Goal: Task Accomplishment & Management: Manage account settings

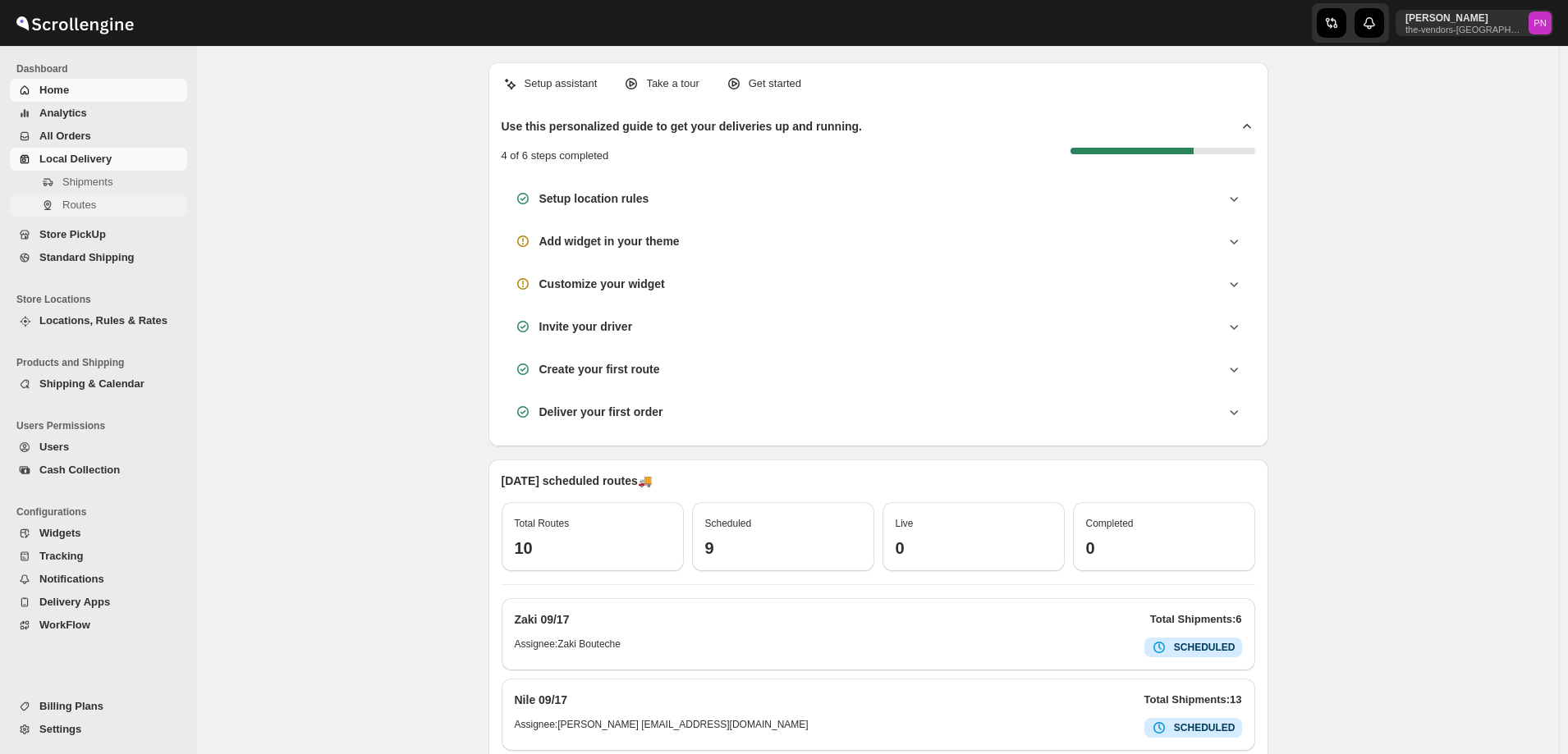
click at [85, 203] on span "Routes" at bounding box center [79, 205] width 34 height 12
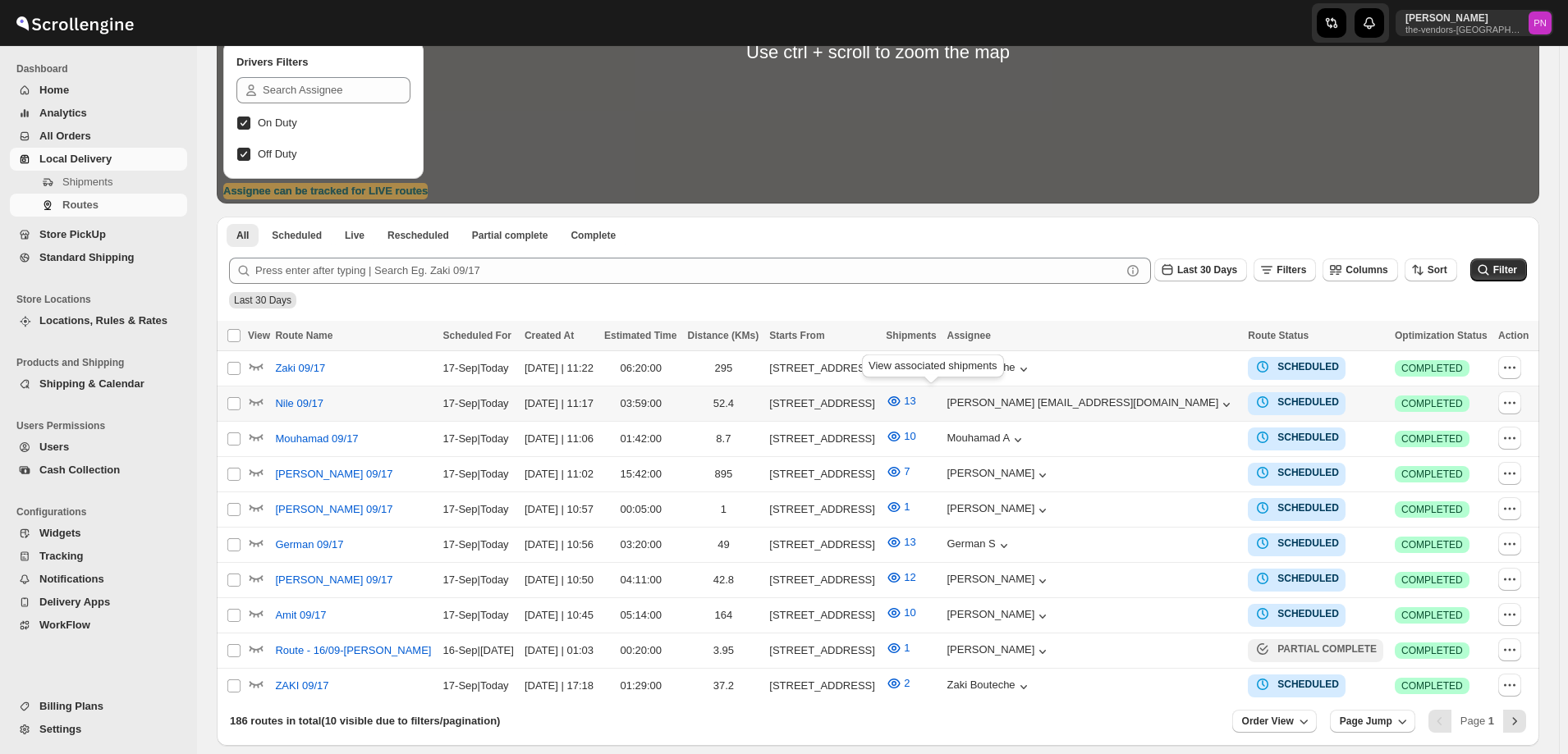
scroll to position [323, 0]
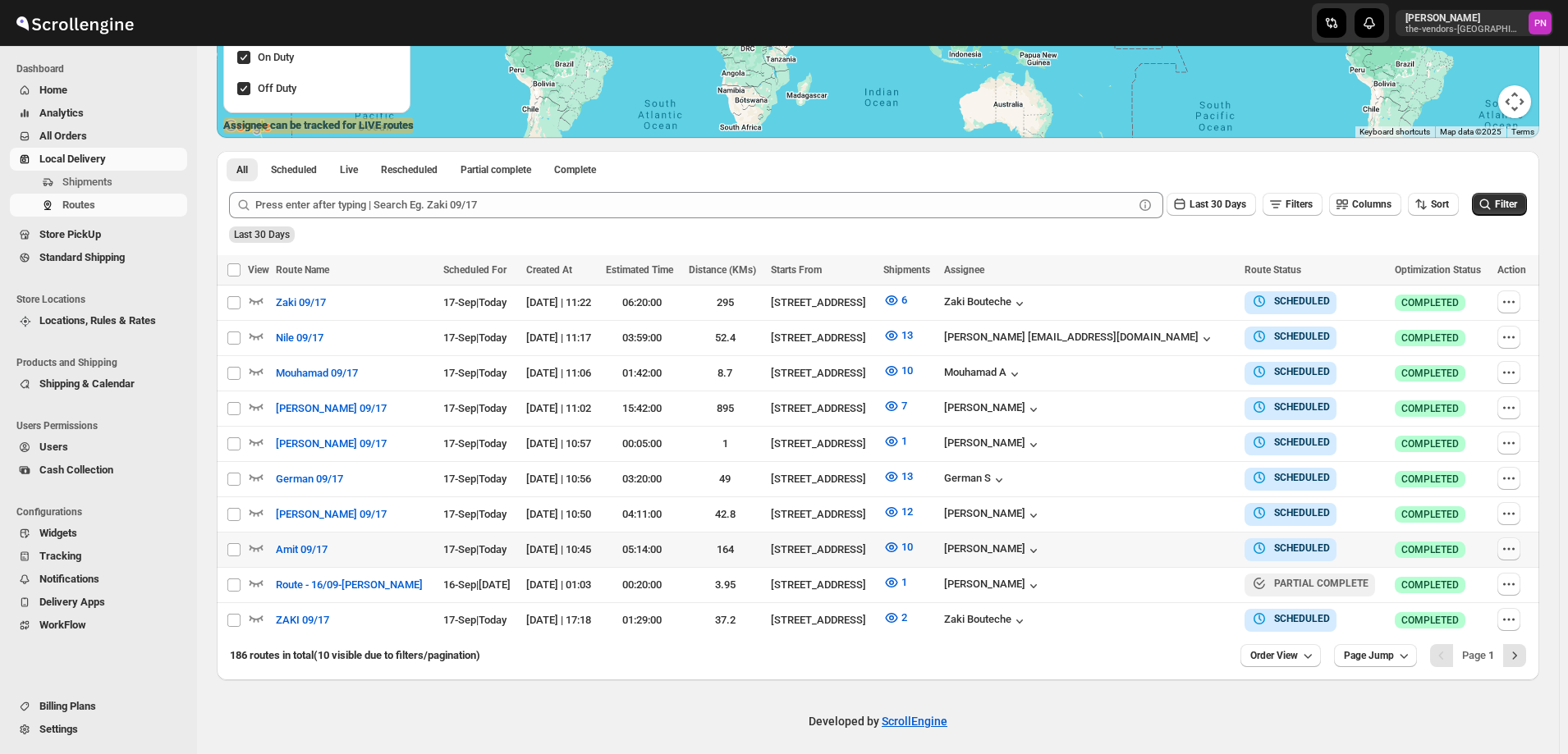
click at [1511, 548] on icon "button" at bounding box center [1509, 549] width 17 height 17
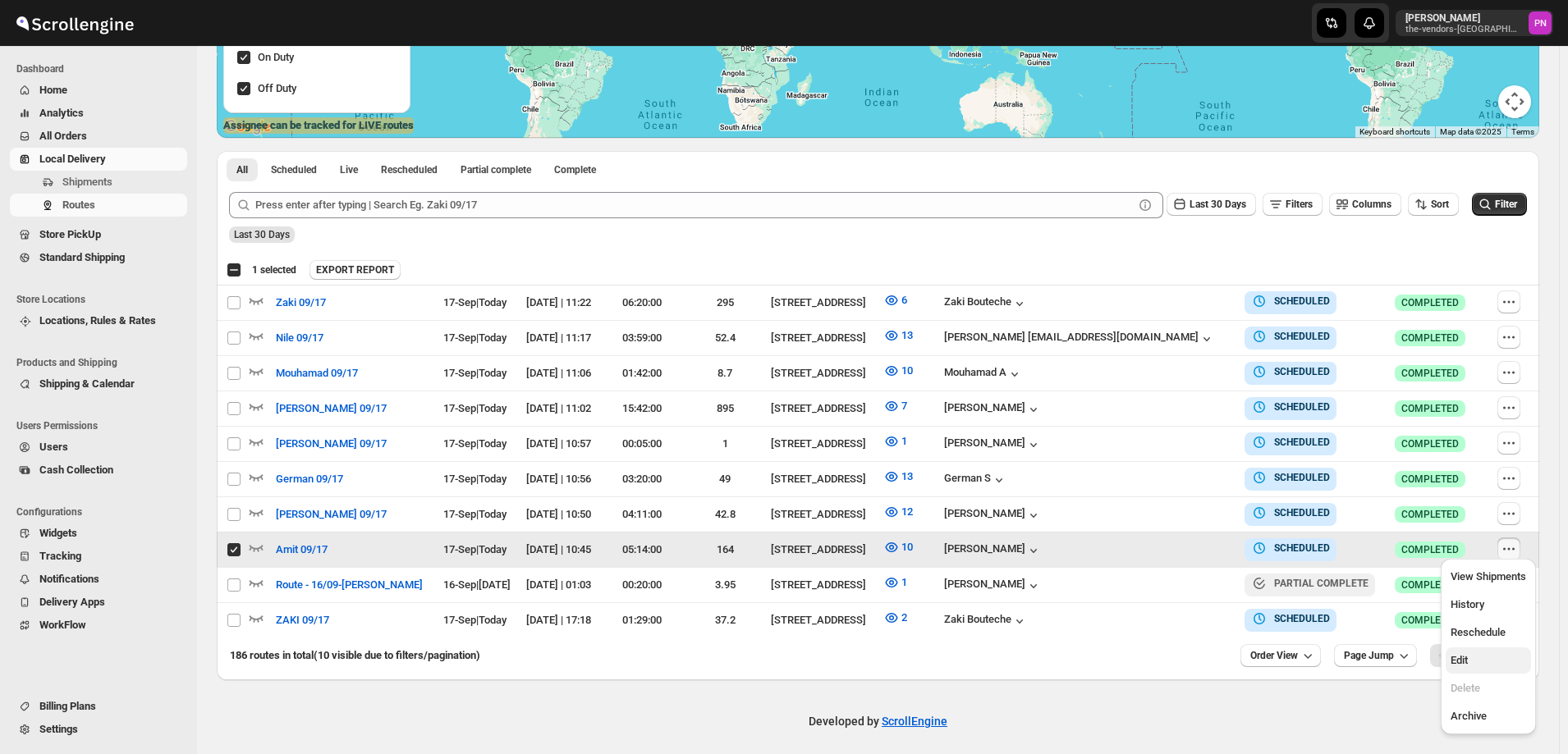
click at [1480, 665] on span "Edit" at bounding box center [1488, 661] width 75 height 17
checkbox input "false"
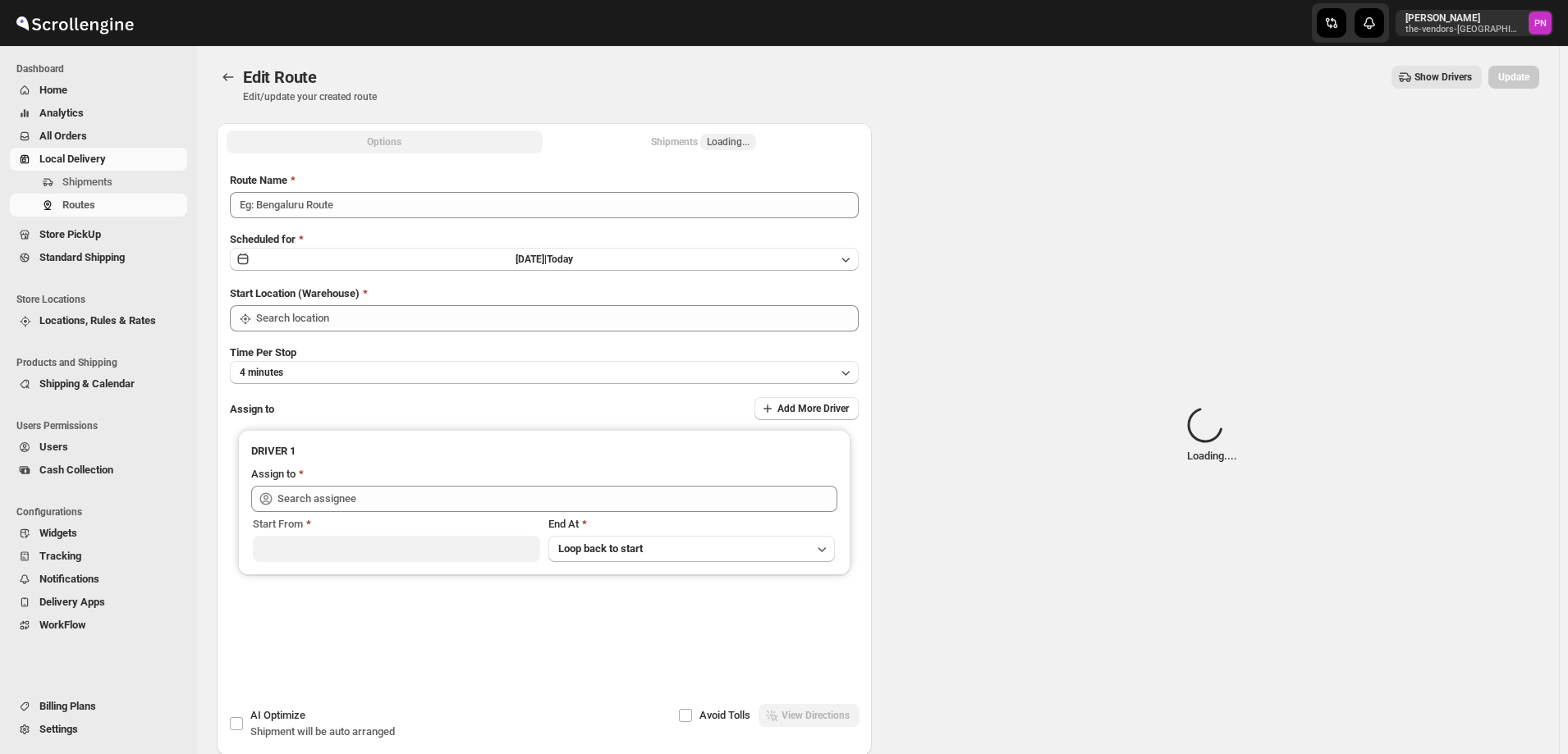
type input "Amit 09/17"
type input "[STREET_ADDRESS]"
type input "[PERSON_NAME] ([EMAIL_ADDRESS][DOMAIN_NAME])"
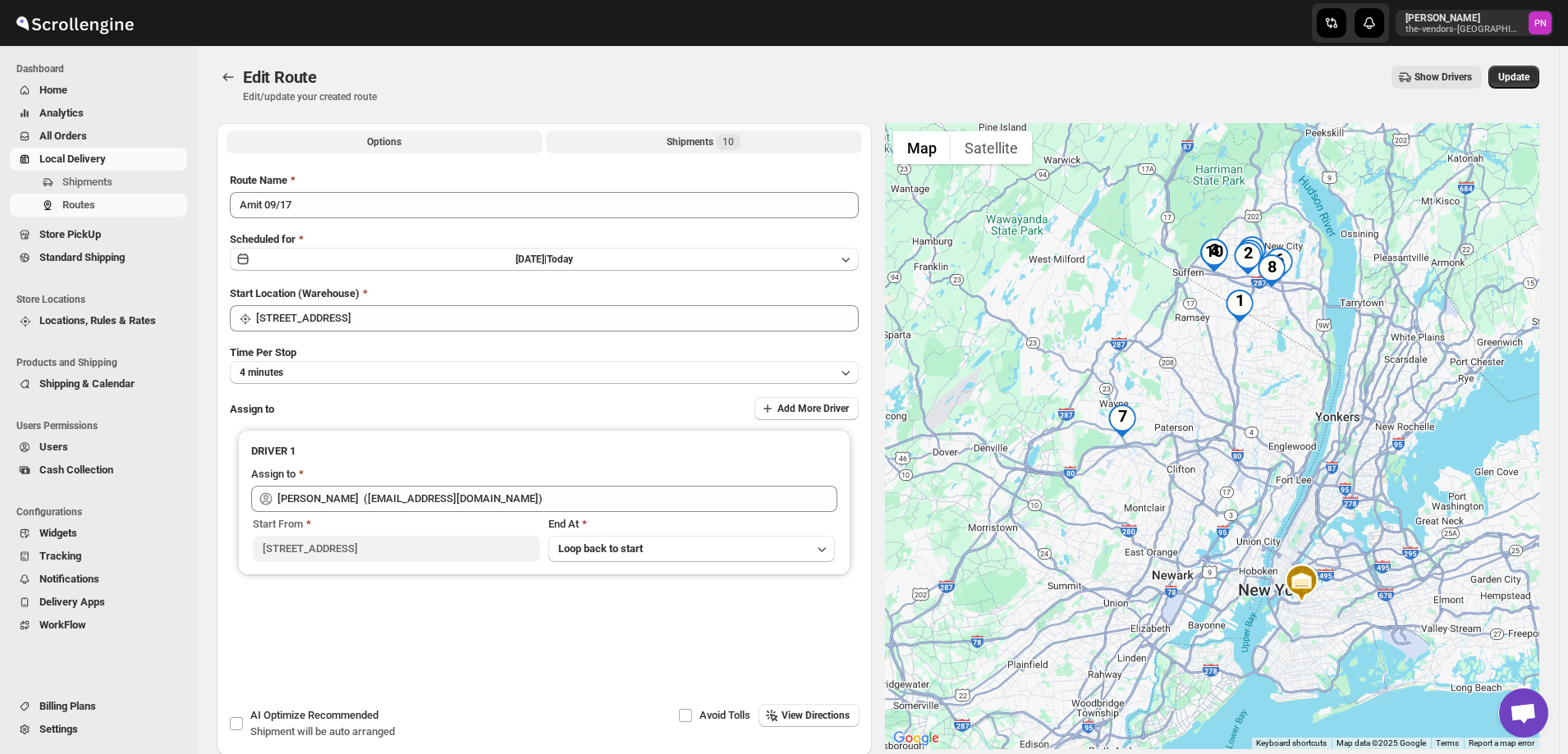
click at [676, 141] on div "Shipments 10" at bounding box center [703, 142] width 74 height 17
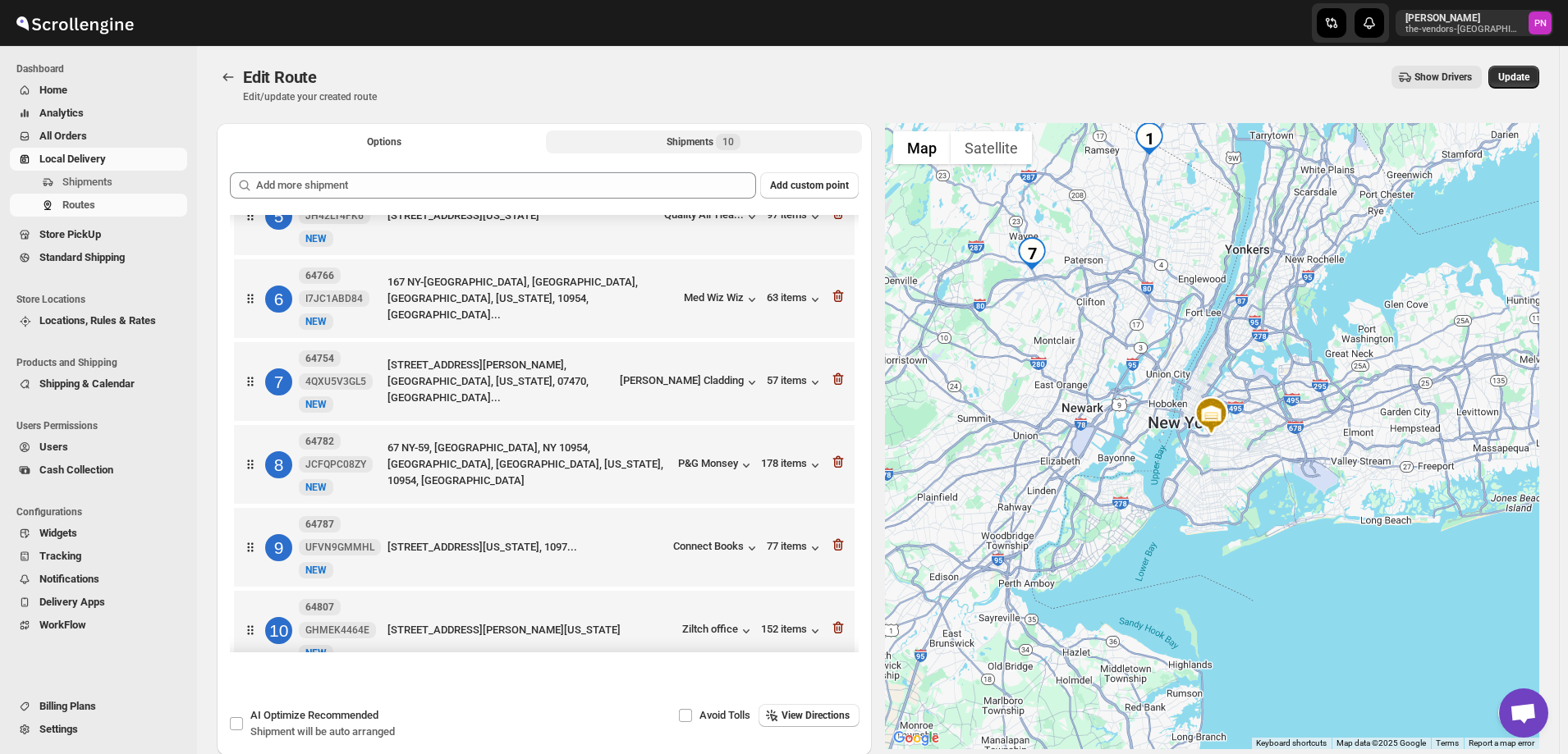
scroll to position [400, 0]
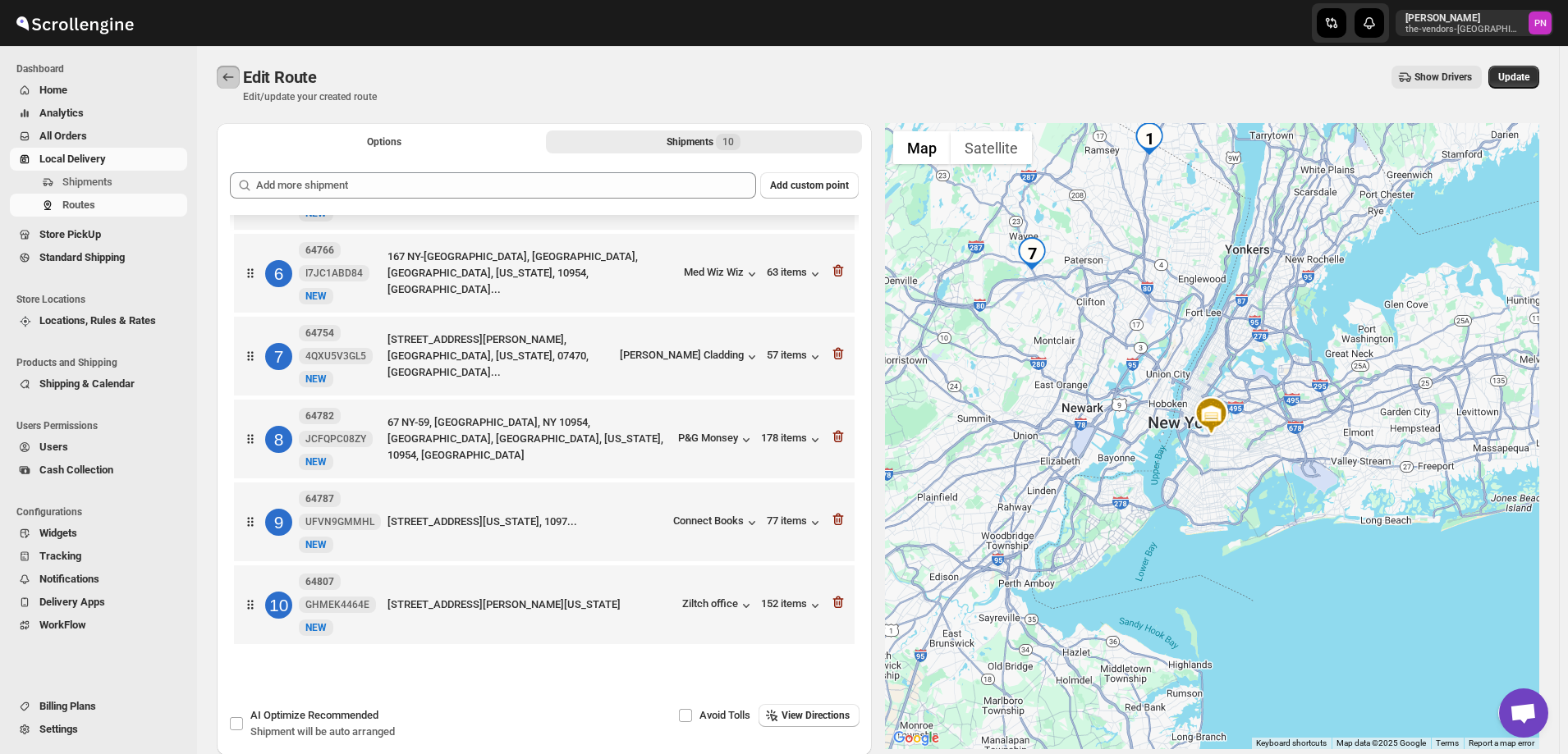
click at [221, 83] on icon "Routes" at bounding box center [228, 77] width 17 height 17
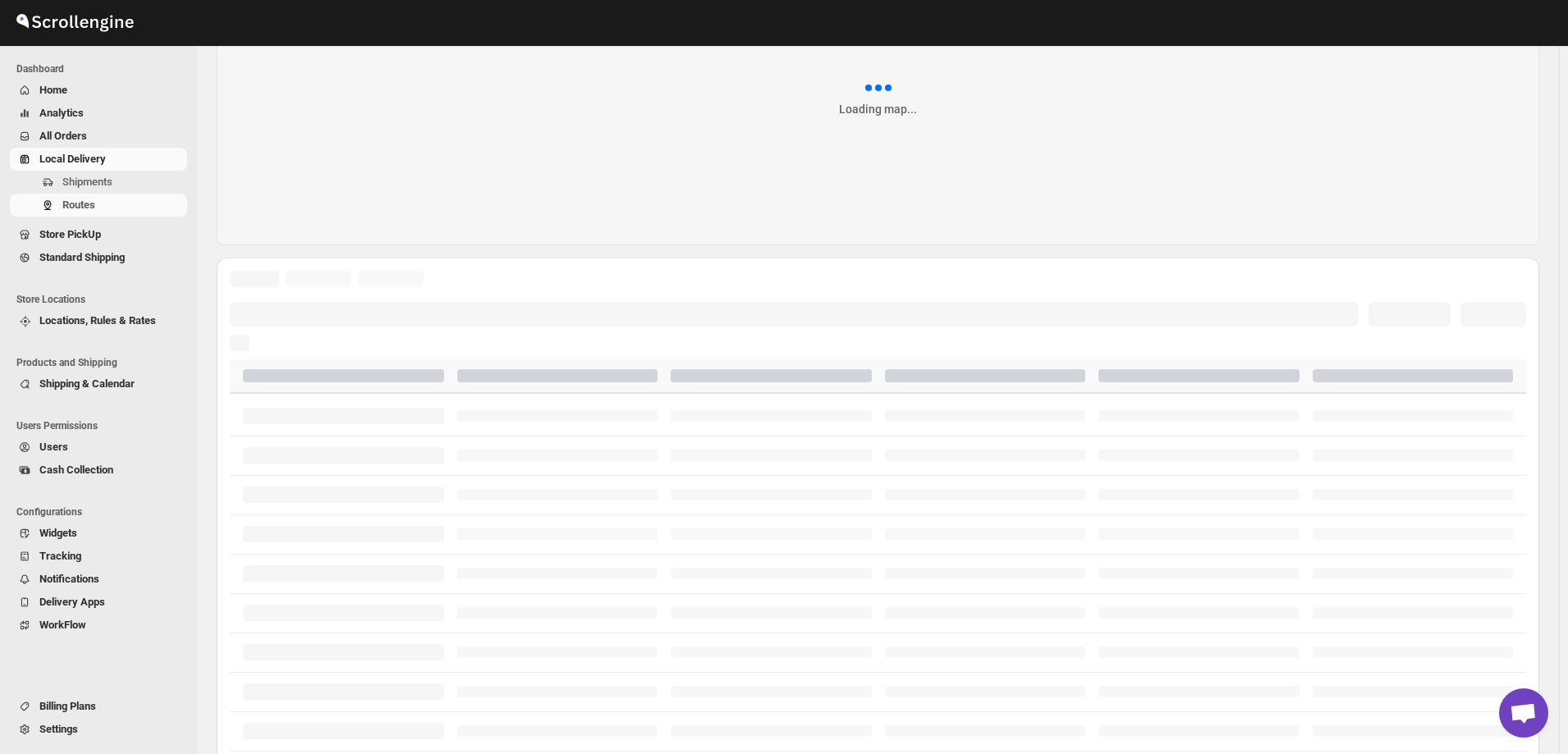
scroll to position [247, 0]
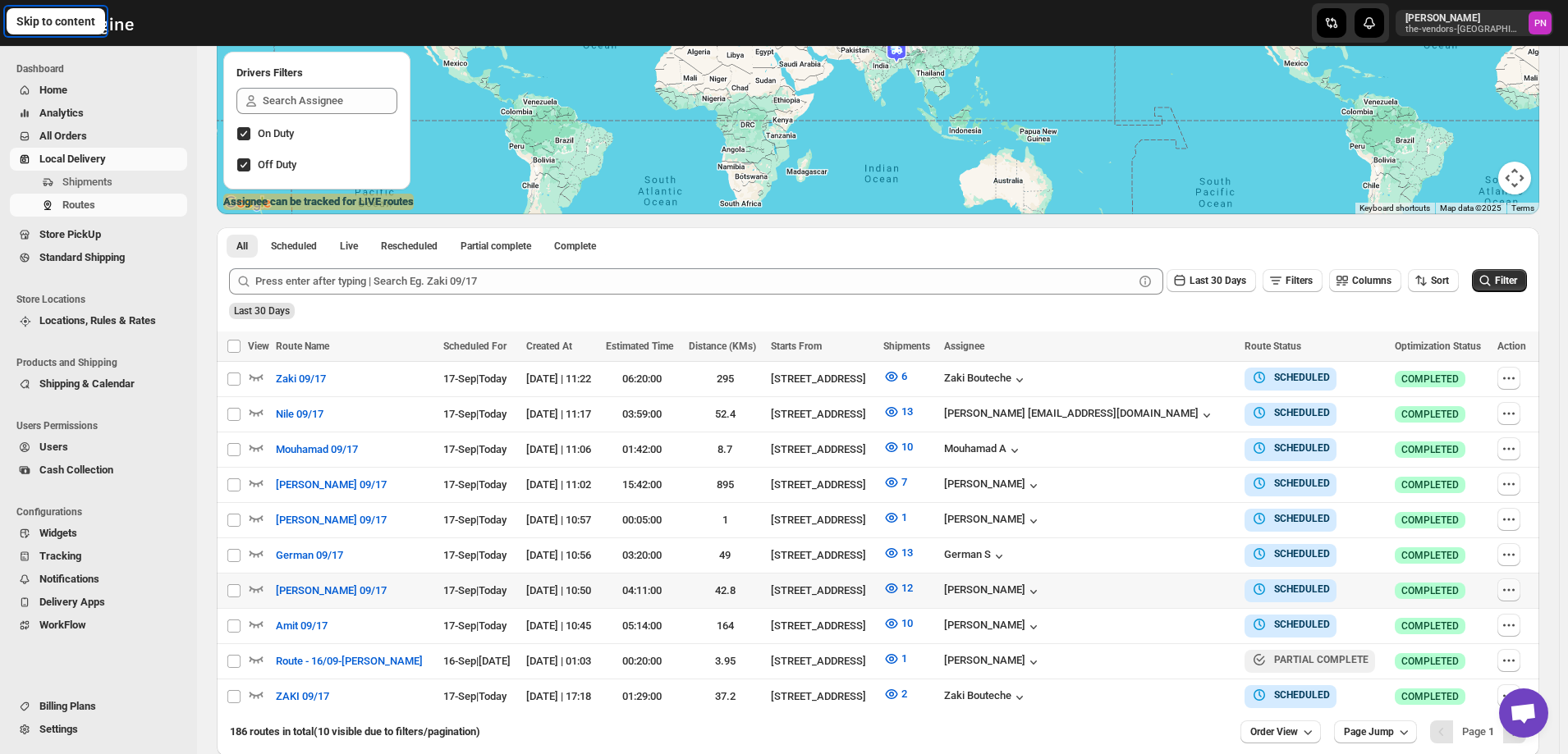
click at [1511, 587] on icon "button" at bounding box center [1509, 590] width 17 height 17
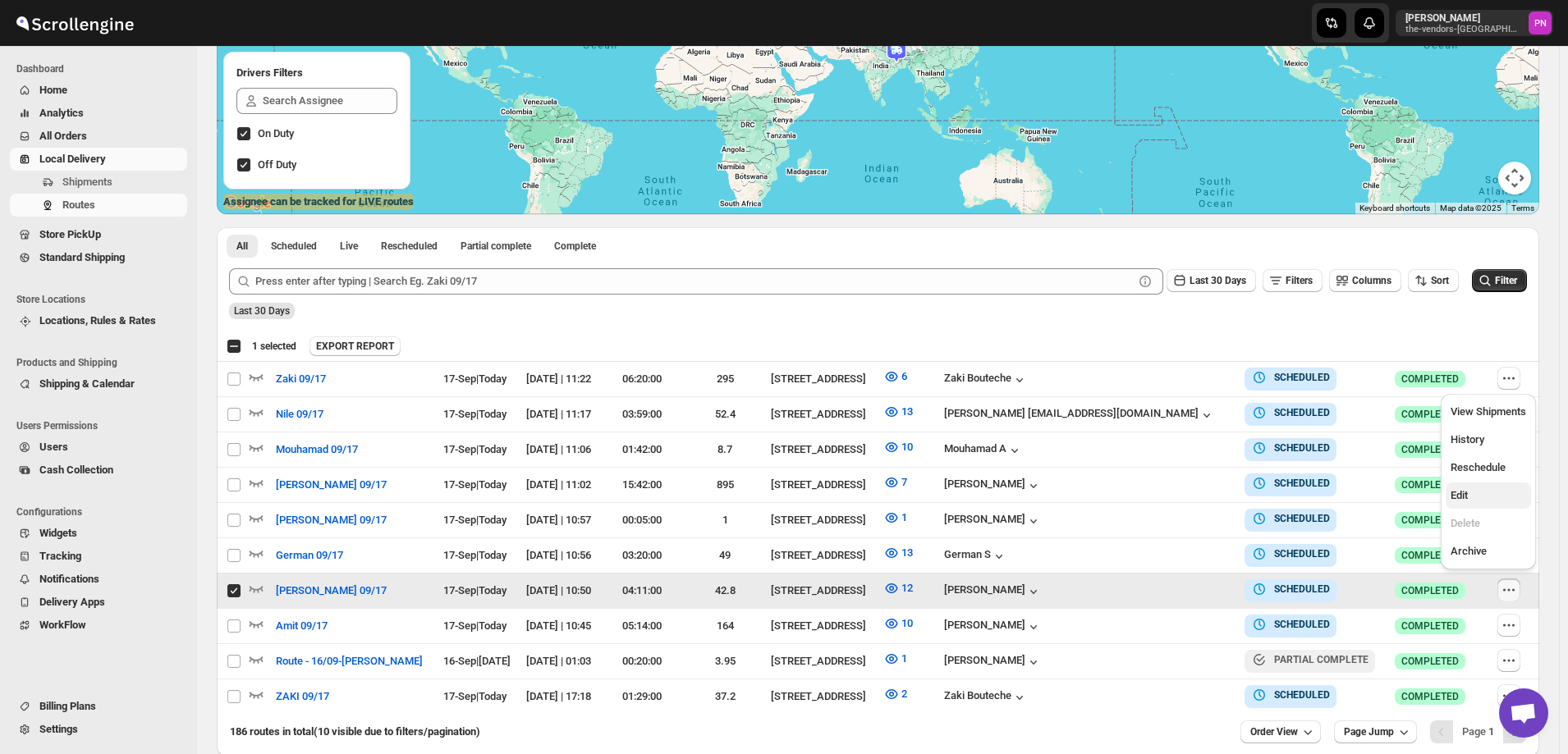
click at [1476, 494] on span "Edit" at bounding box center [1488, 495] width 75 height 17
checkbox input "false"
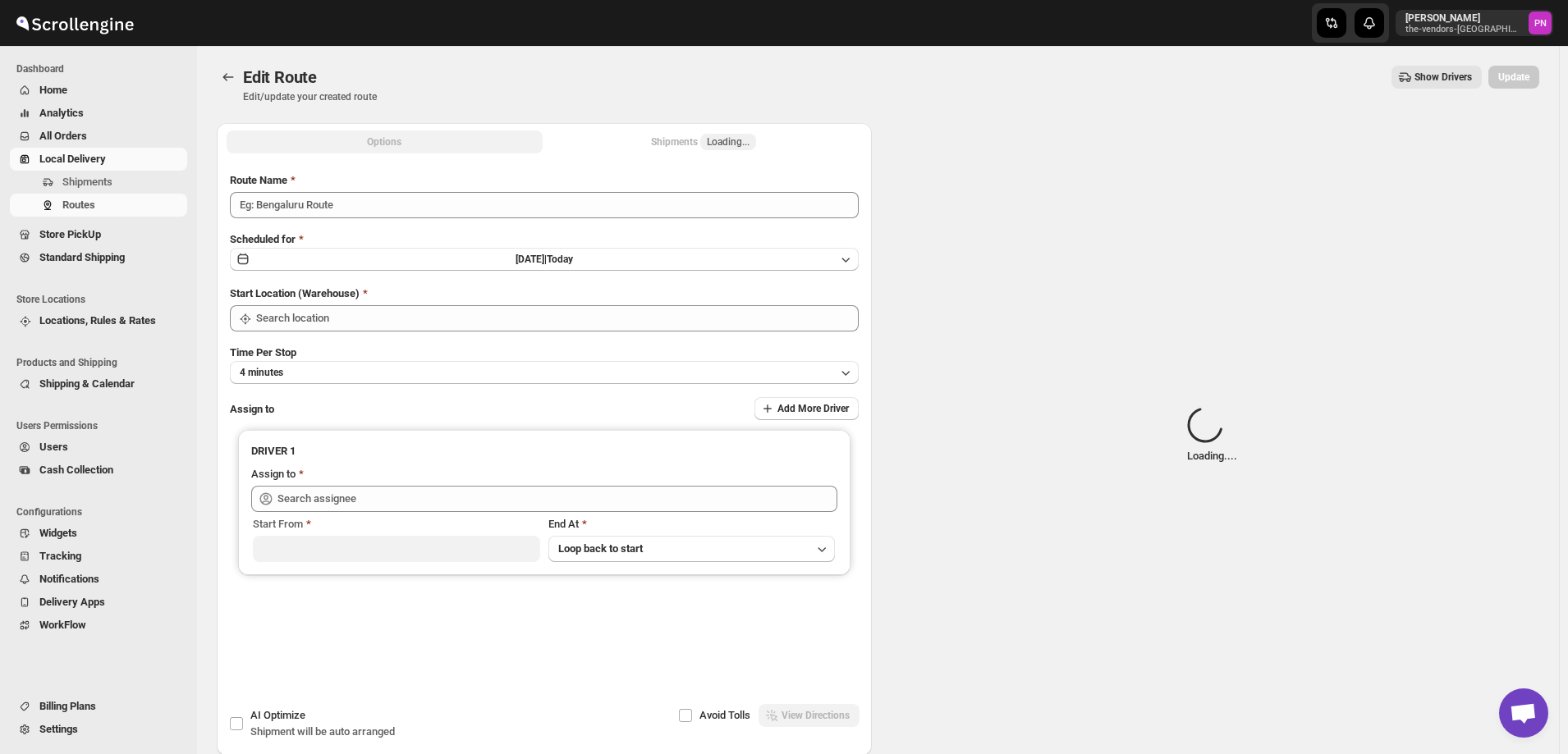
type input "[PERSON_NAME] 09/17"
type input "[STREET_ADDRESS]"
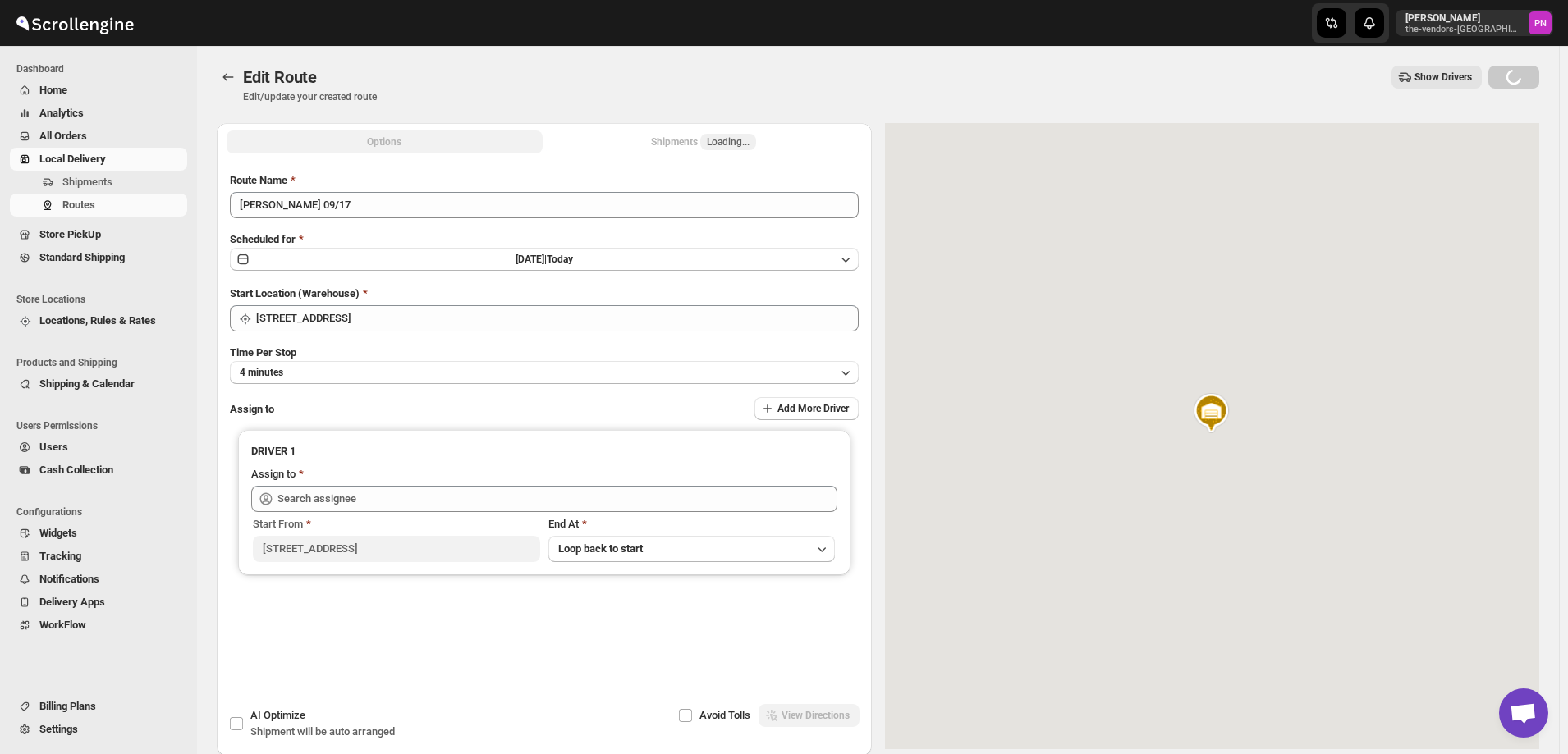
type input "[PERSON_NAME] ([EMAIL_ADDRESS][DOMAIN_NAME])"
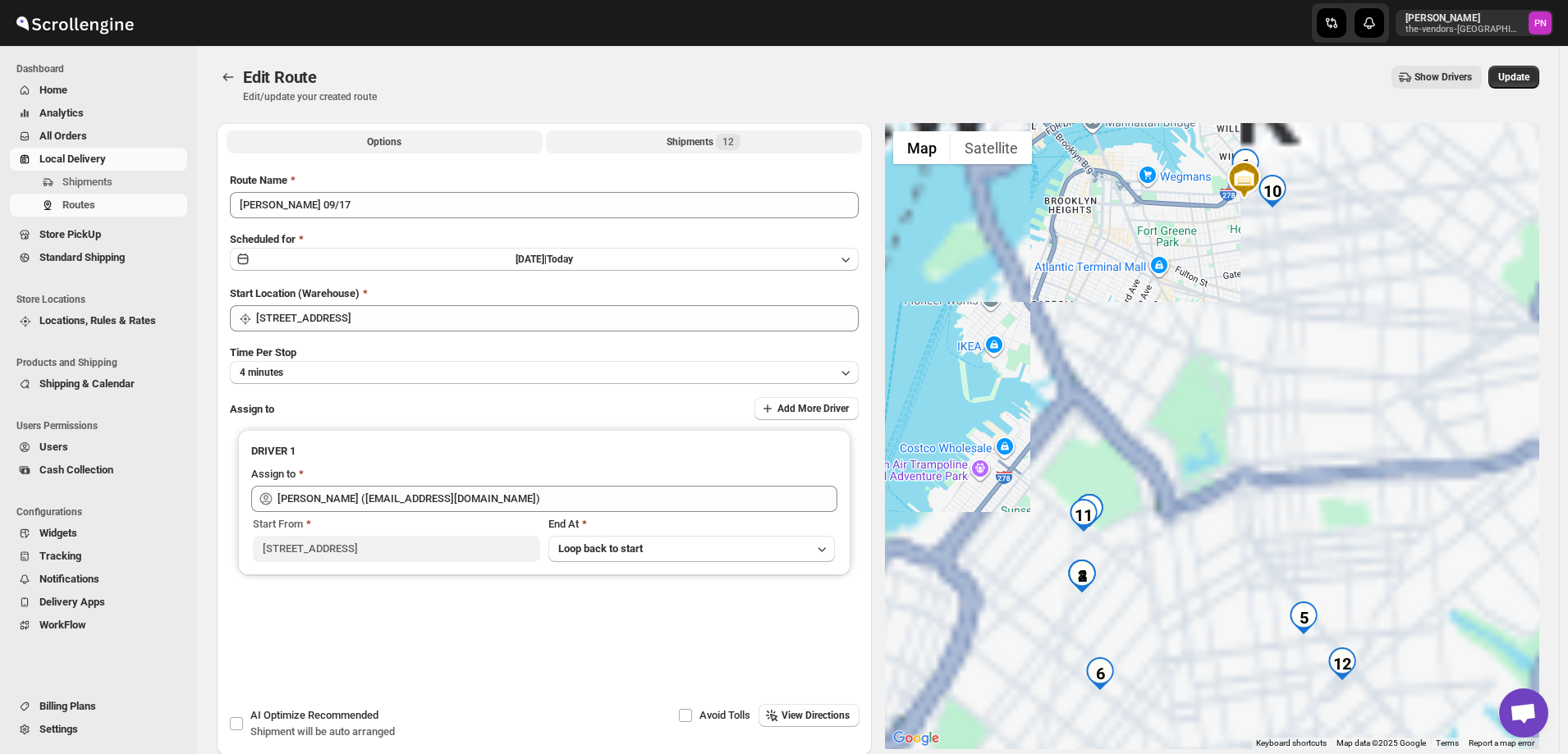
click at [647, 143] on button "Shipments 12" at bounding box center [703, 142] width 316 height 23
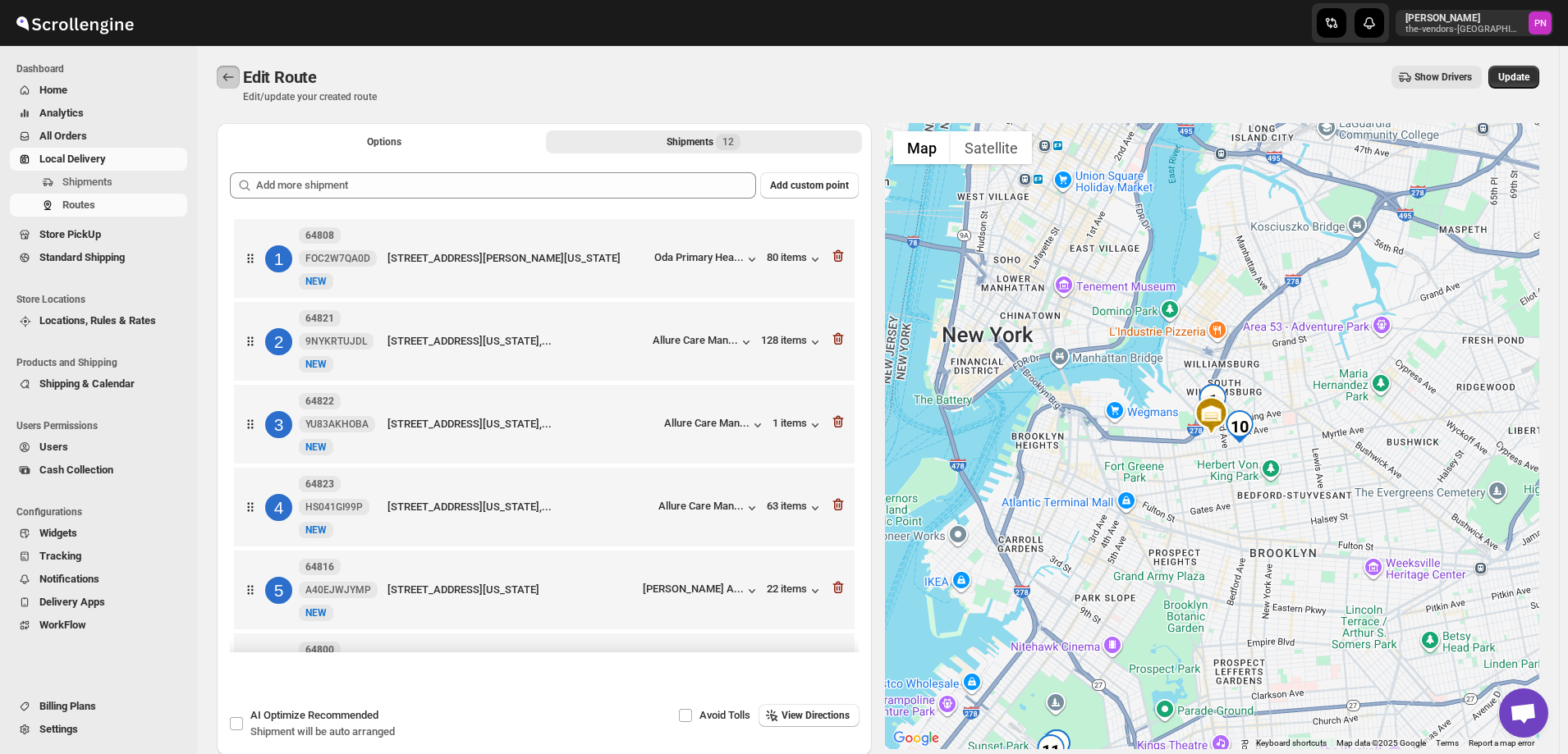
click at [229, 76] on icon "Routes" at bounding box center [228, 77] width 17 height 17
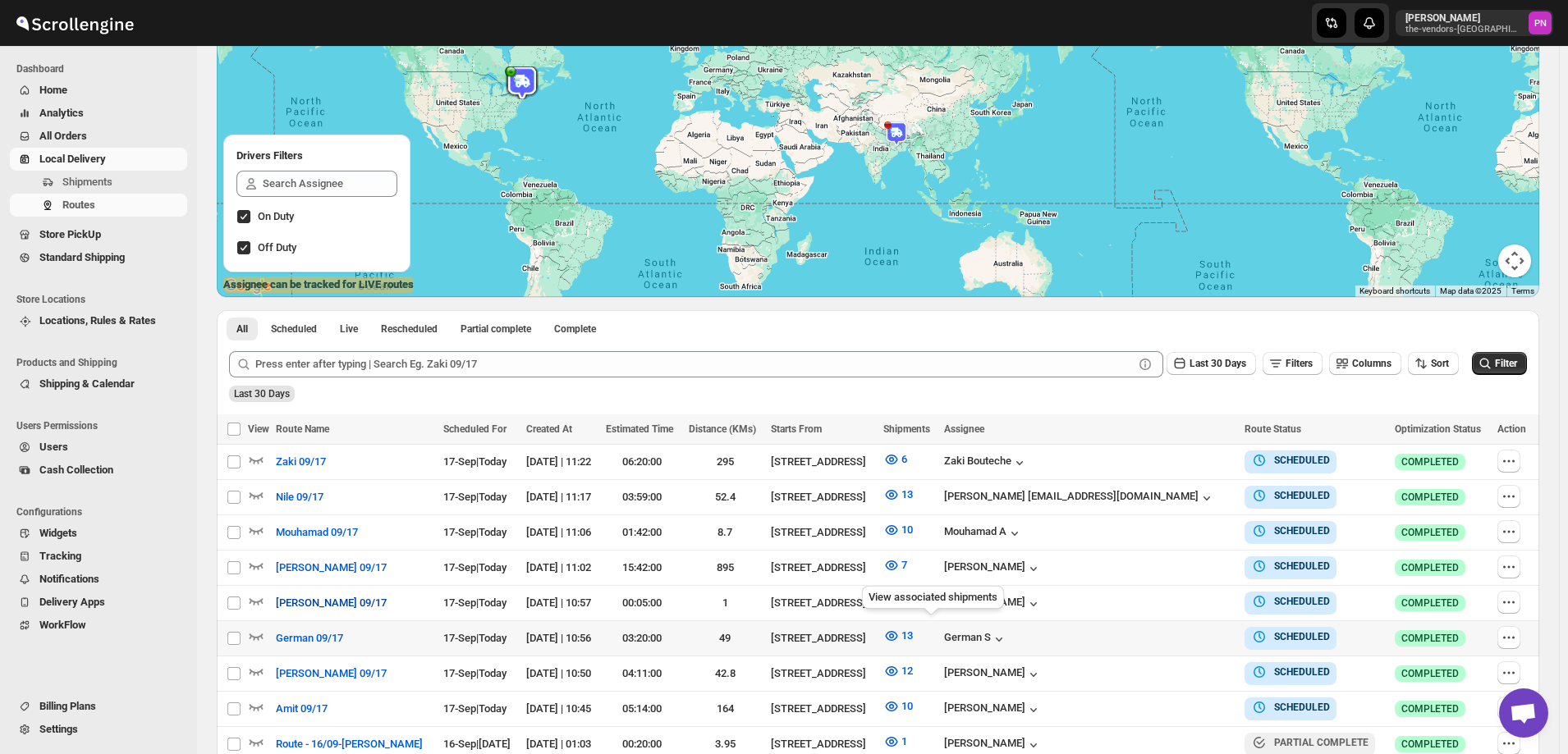
scroll to position [247, 0]
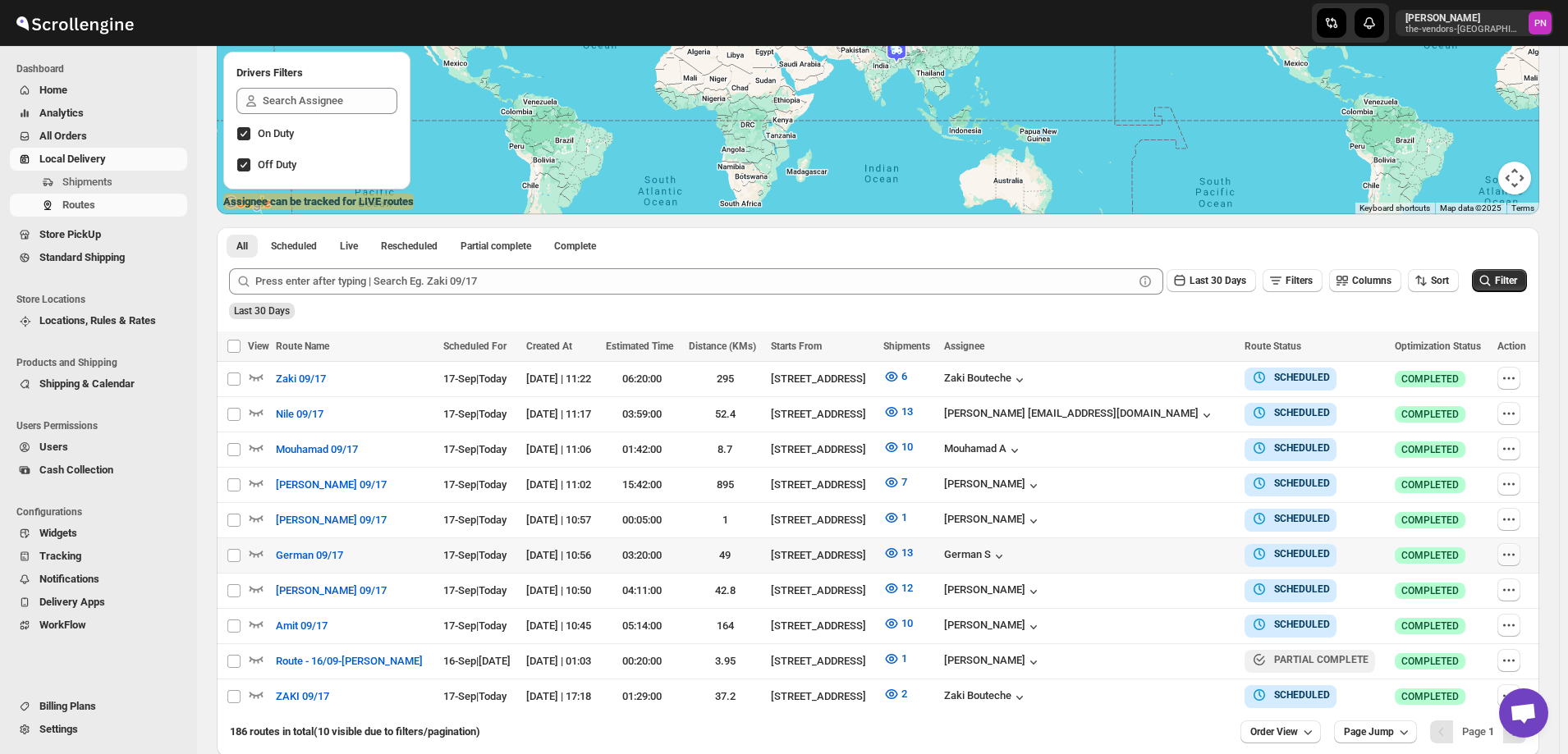
click at [1506, 553] on icon "button" at bounding box center [1509, 555] width 17 height 17
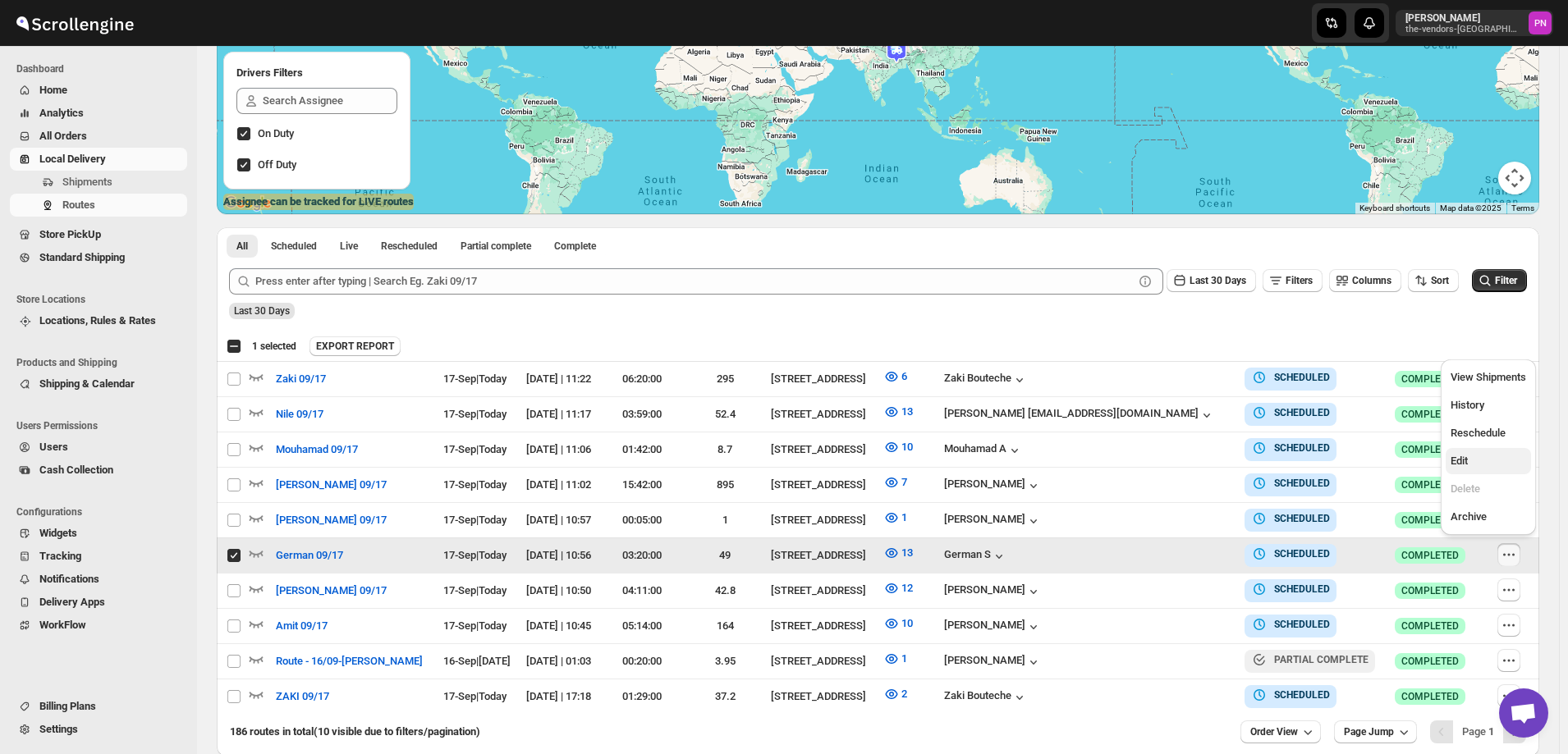
click at [1478, 457] on span "Edit" at bounding box center [1488, 461] width 75 height 17
checkbox input "false"
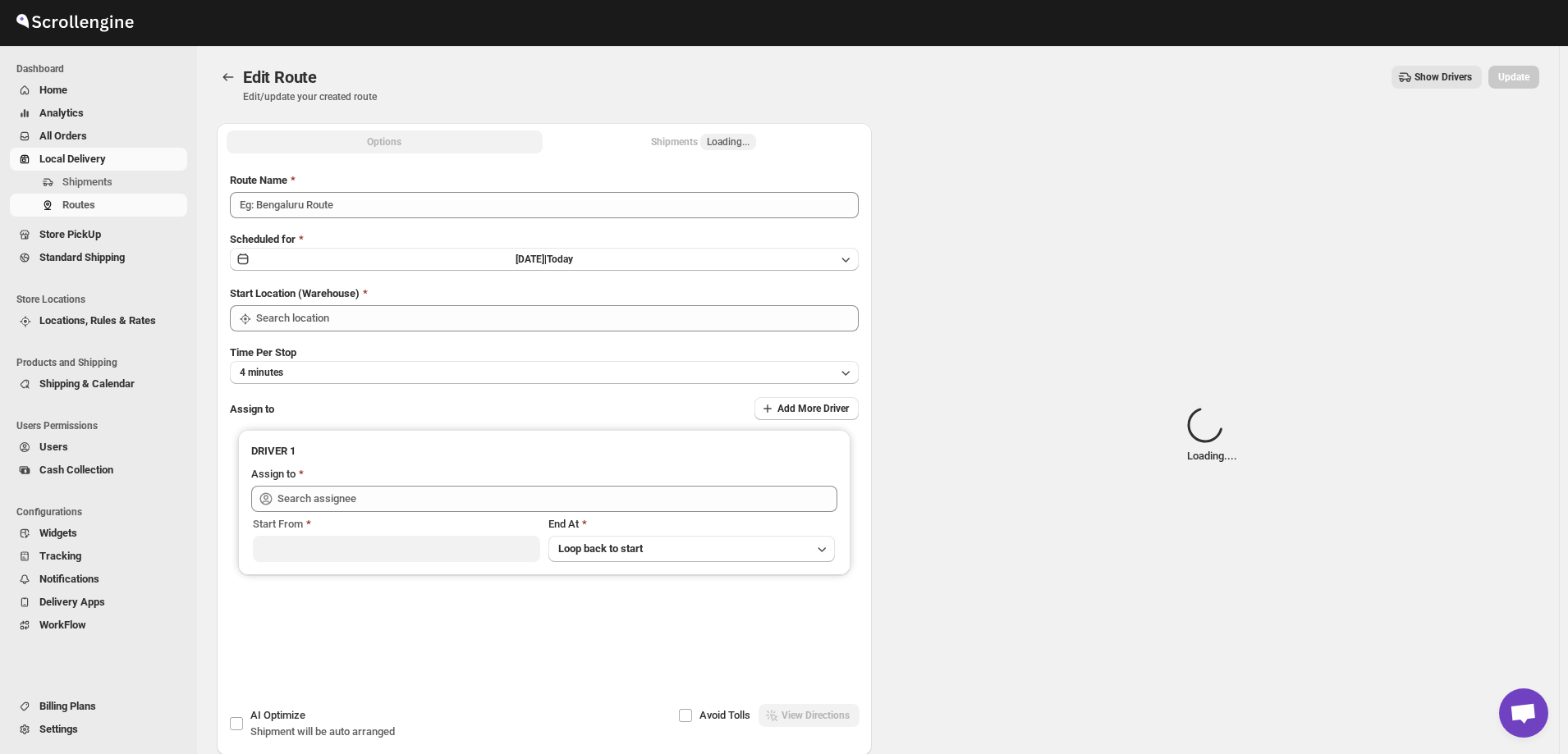
type input "German 09/17"
type input "[STREET_ADDRESS]"
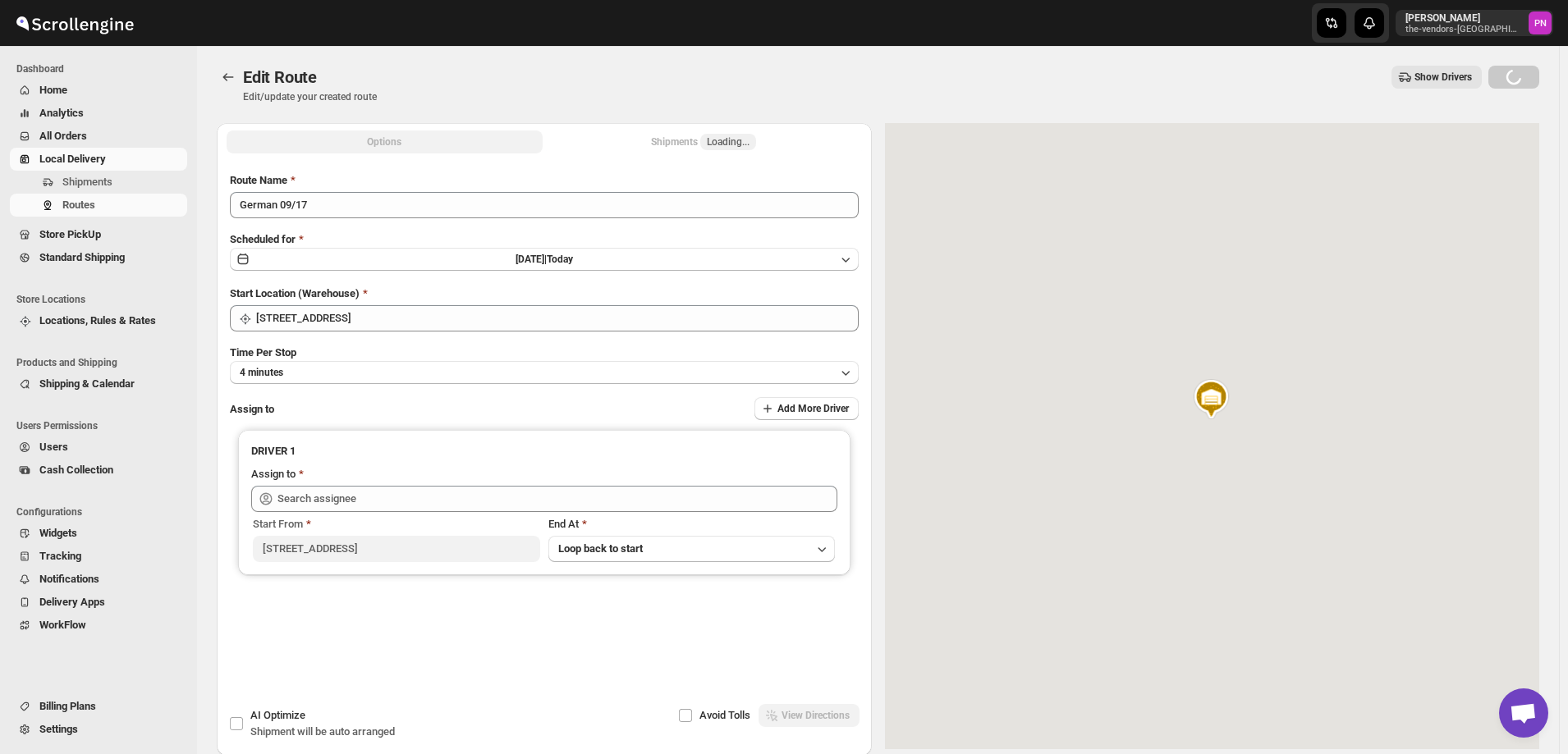
type input "[DEMOGRAPHIC_DATA] S ([EMAIL_ADDRESS][DOMAIN_NAME])"
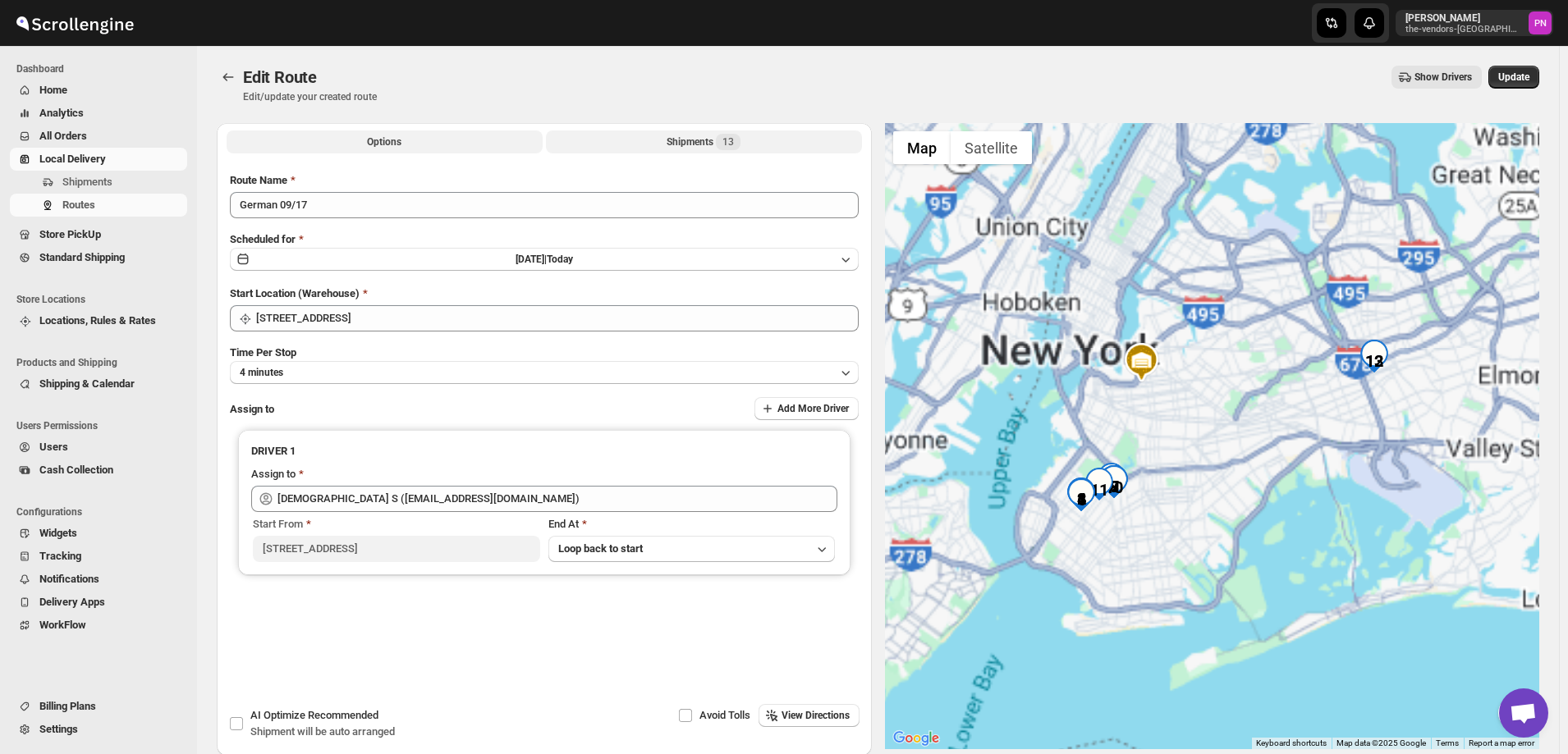
click at [679, 144] on div "Shipments 13" at bounding box center [703, 142] width 74 height 17
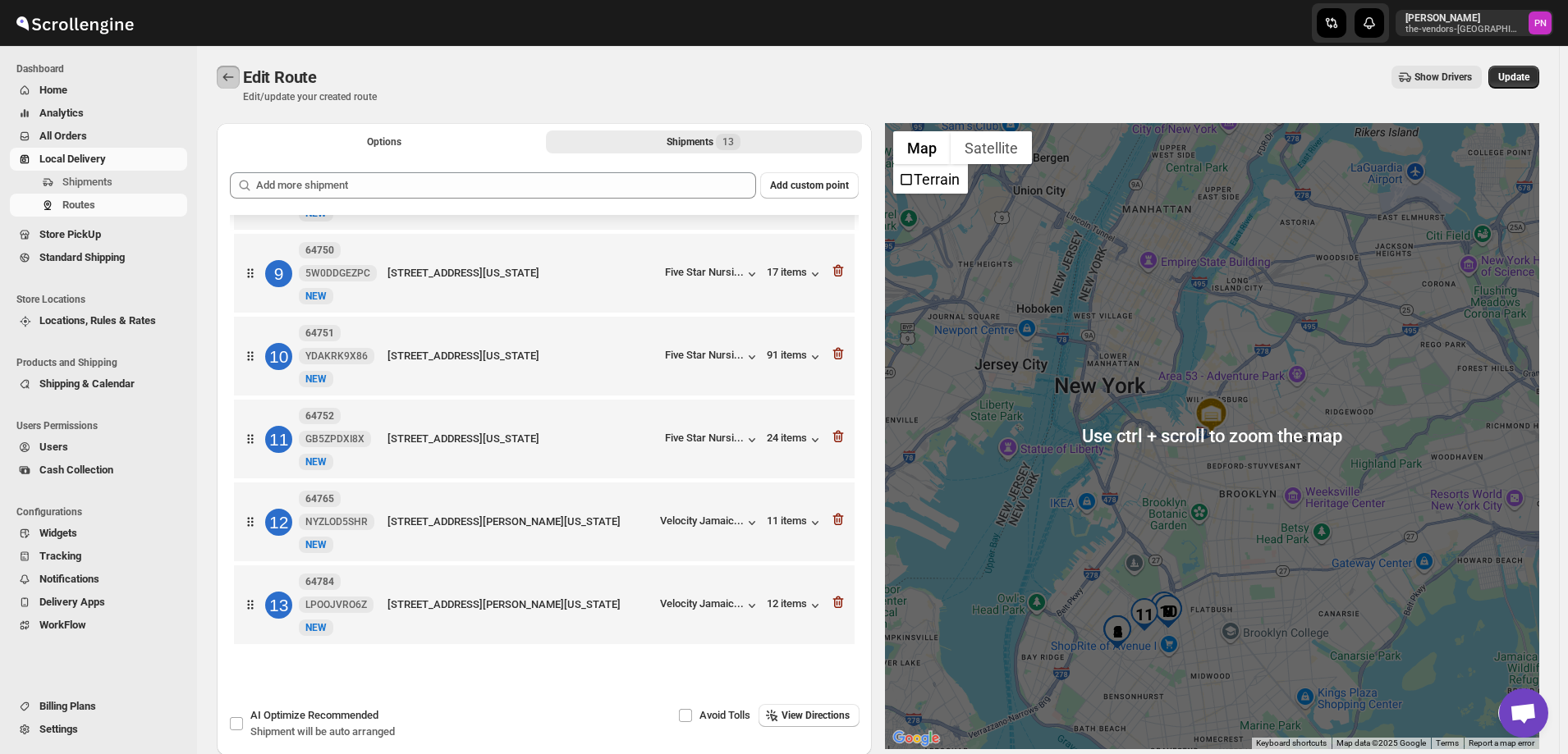
click at [232, 77] on icon "Routes" at bounding box center [228, 77] width 17 height 17
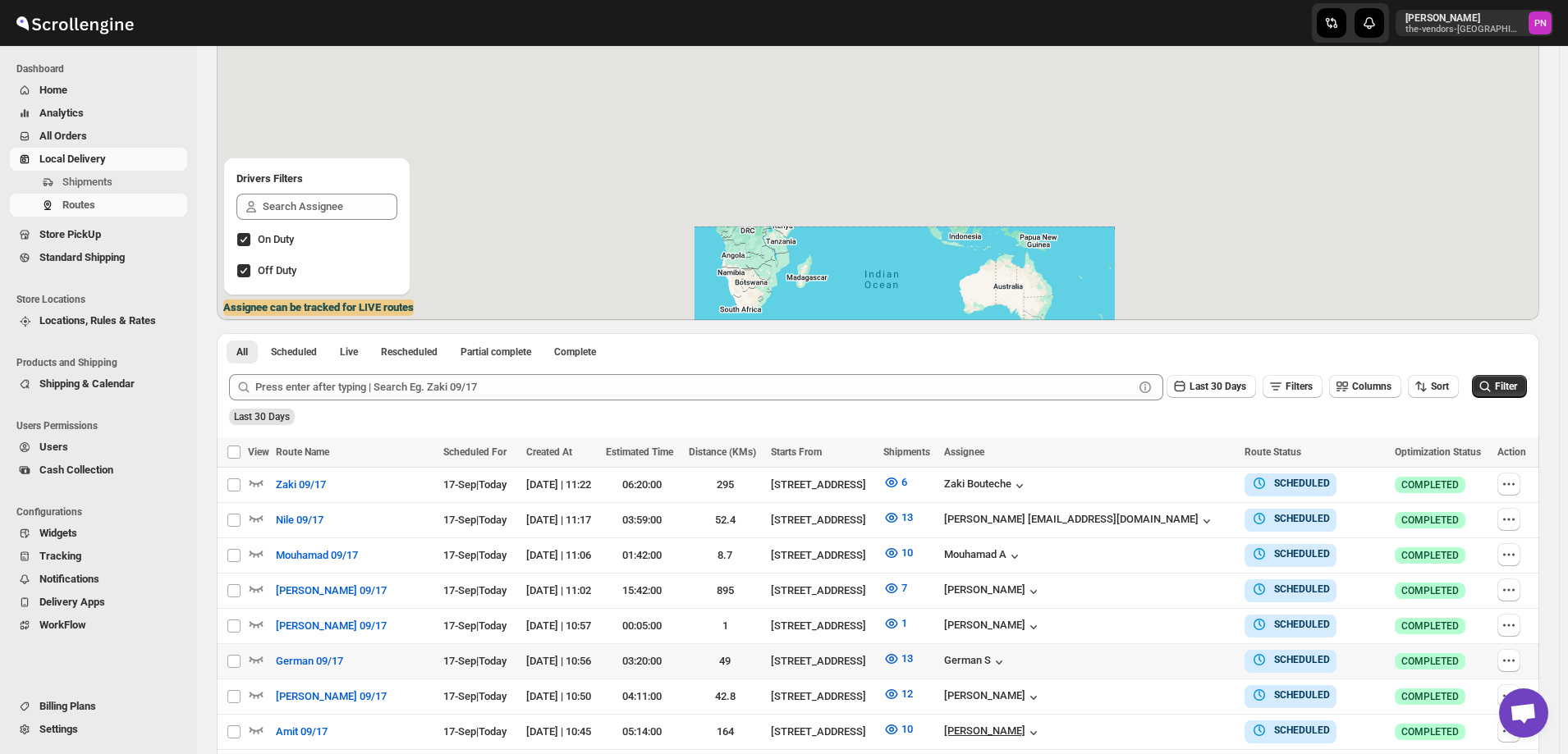
scroll to position [323, 0]
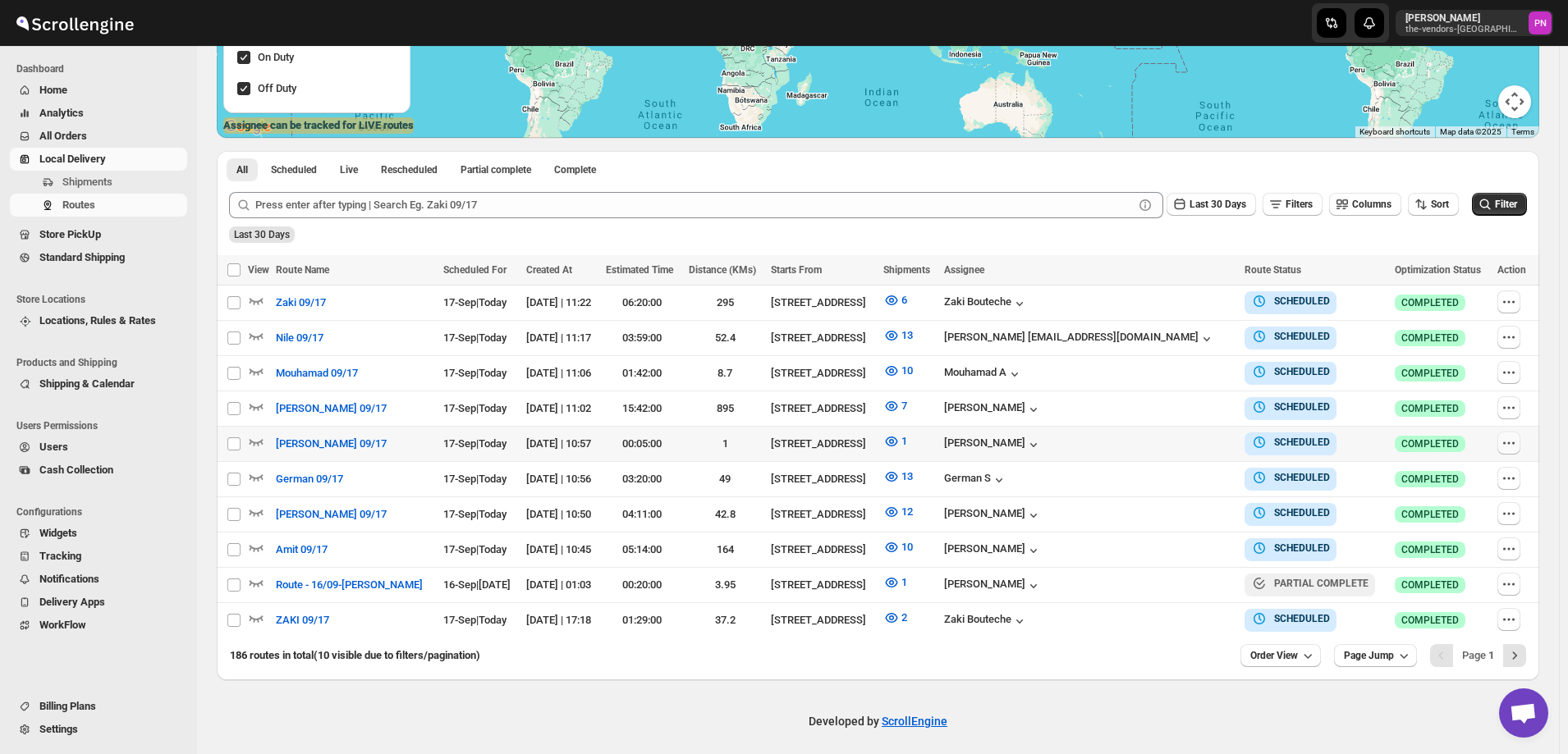
click at [1508, 442] on icon "button" at bounding box center [1509, 443] width 17 height 17
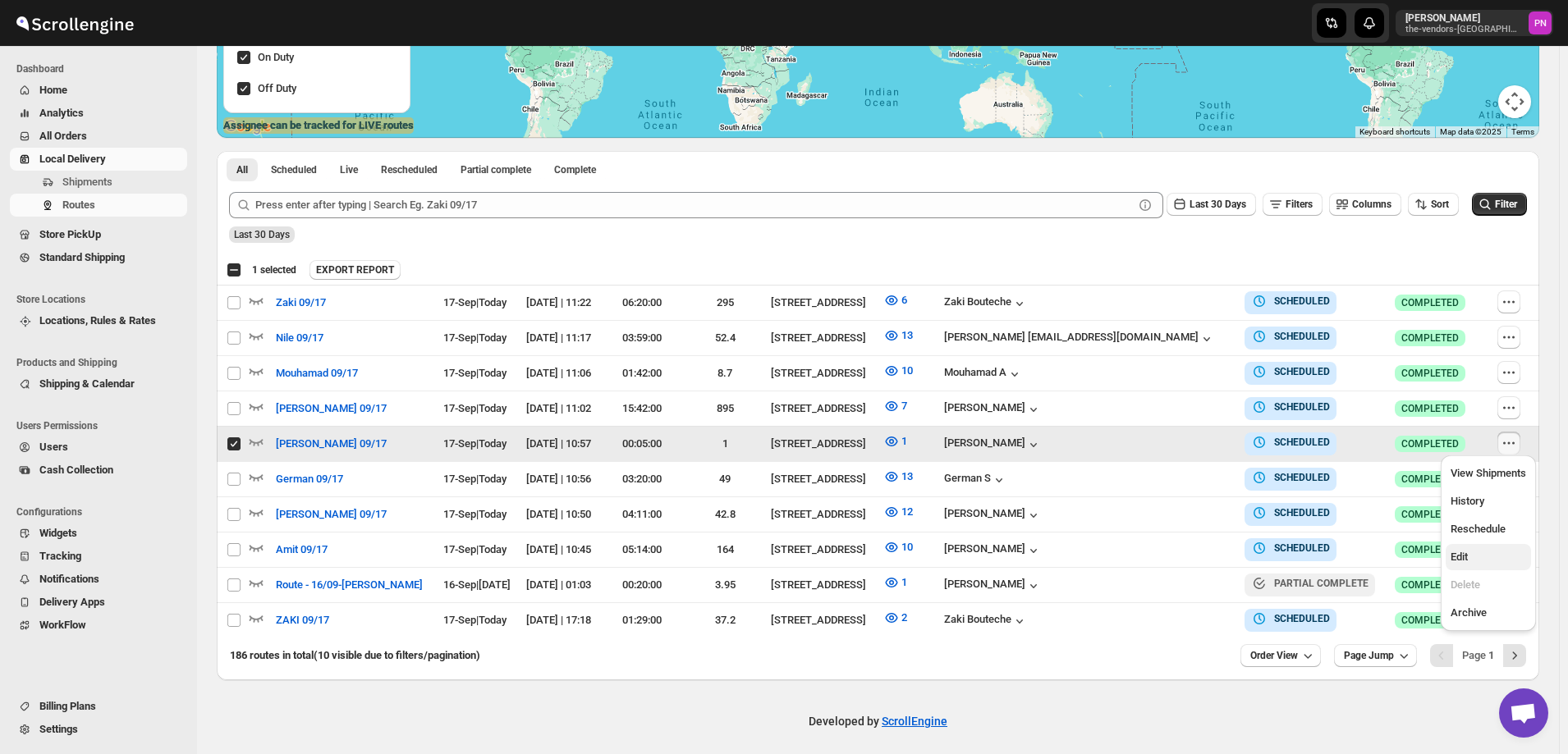
click at [1482, 549] on span "Edit" at bounding box center [1488, 557] width 75 height 17
checkbox input "false"
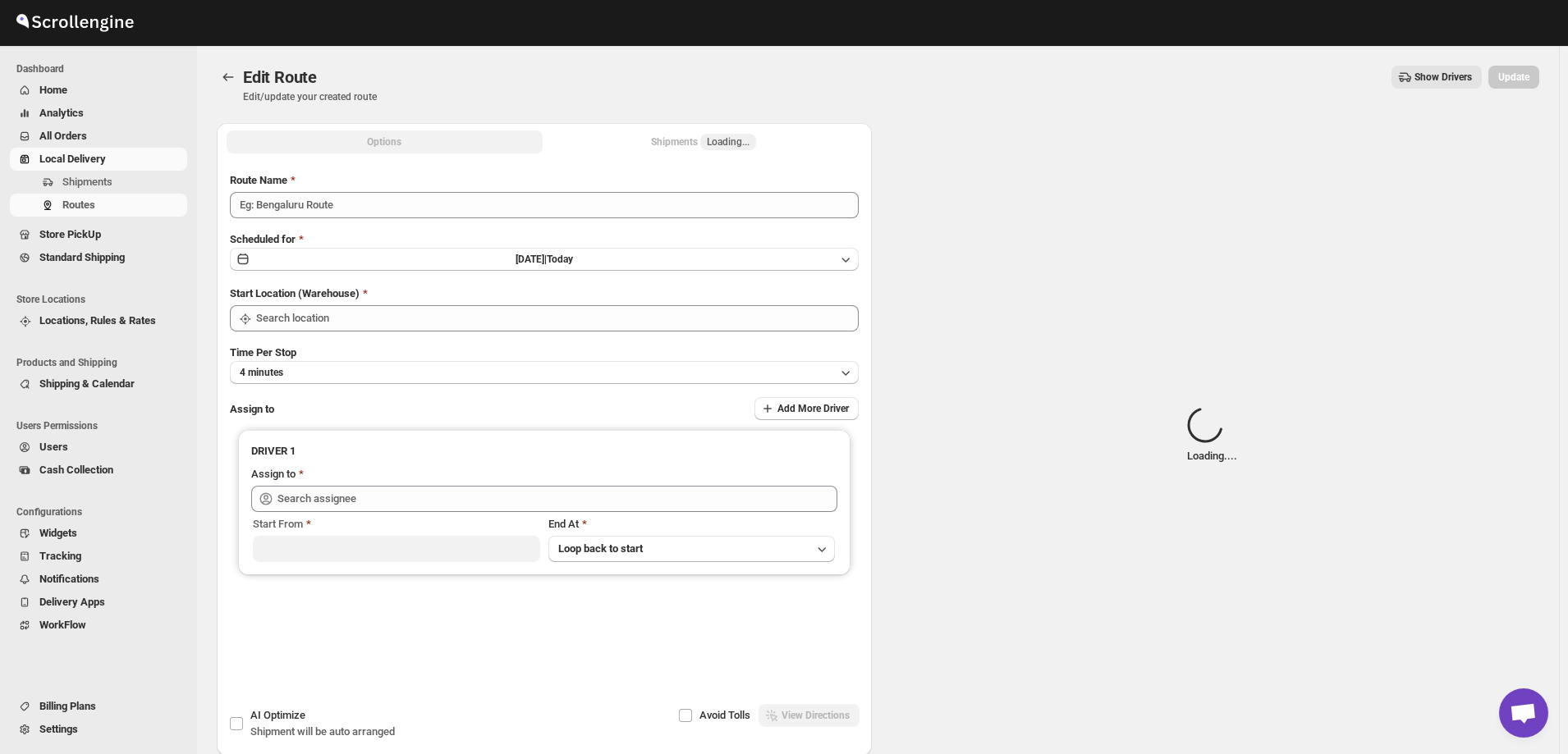
type input "[PERSON_NAME] 09/17"
type input "[STREET_ADDRESS]"
type input "[PERSON_NAME] ([EMAIL_ADDRESS][DOMAIN_NAME])"
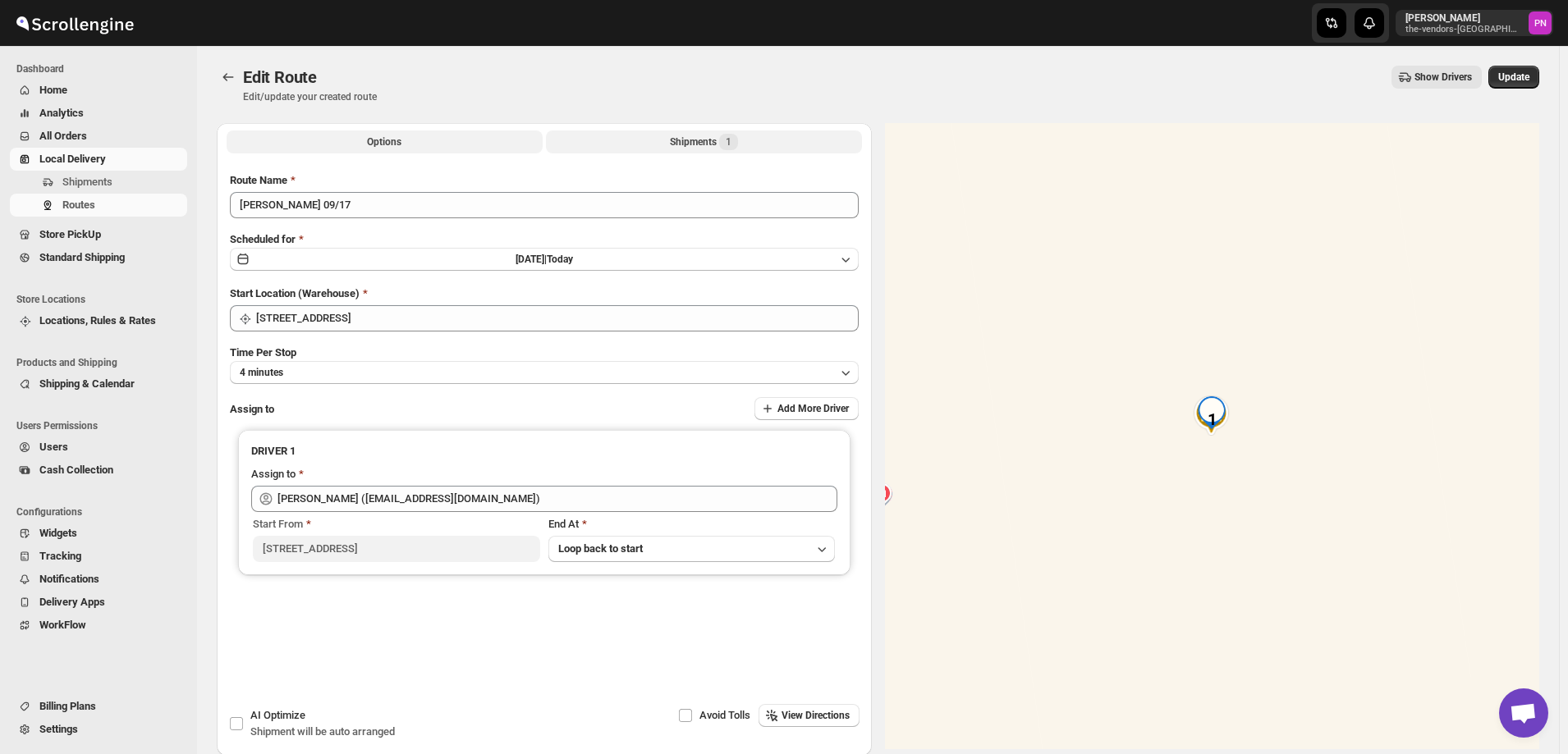
click at [678, 138] on div "Shipments 1" at bounding box center [703, 142] width 68 height 17
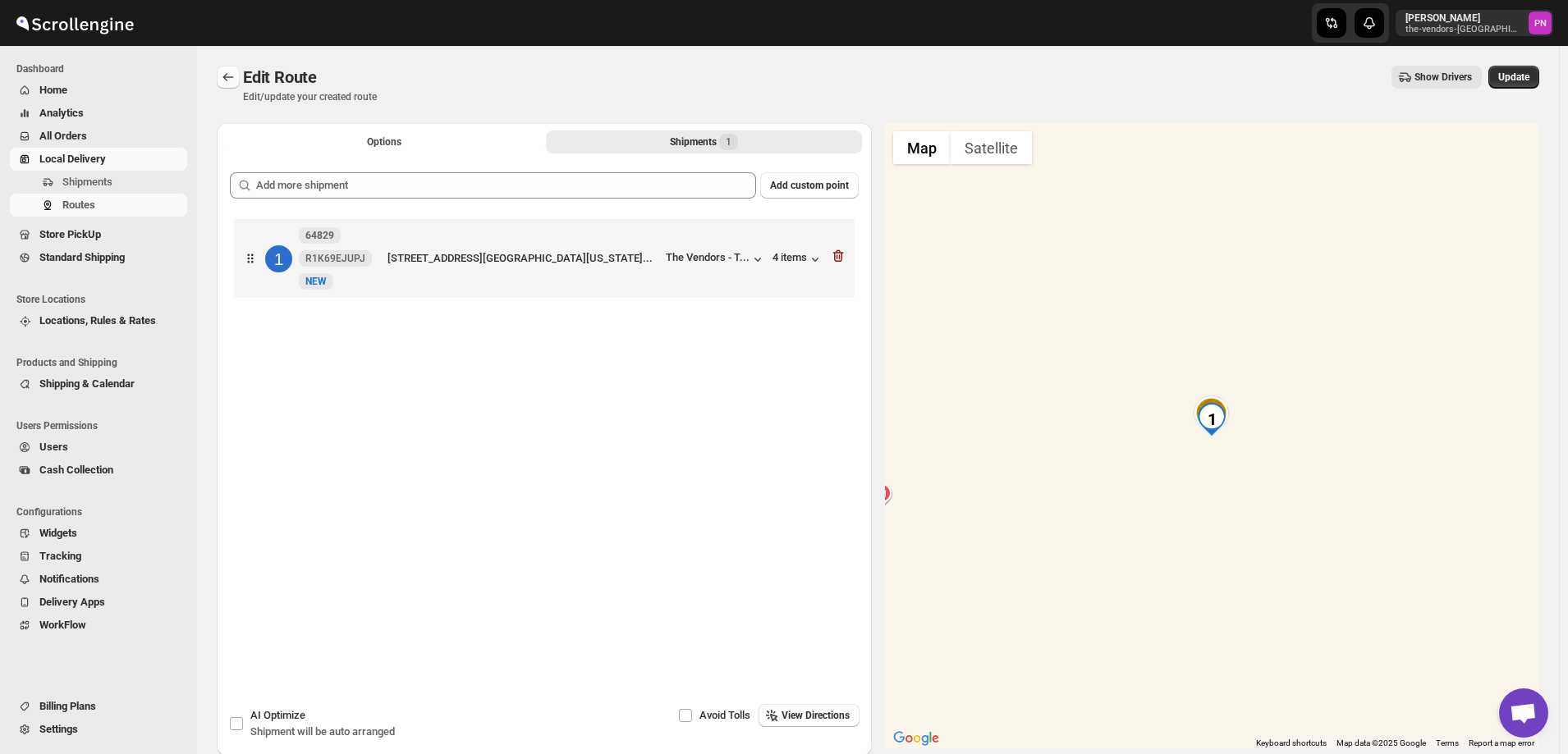
click at [224, 78] on icon "Routes" at bounding box center [228, 77] width 11 height 8
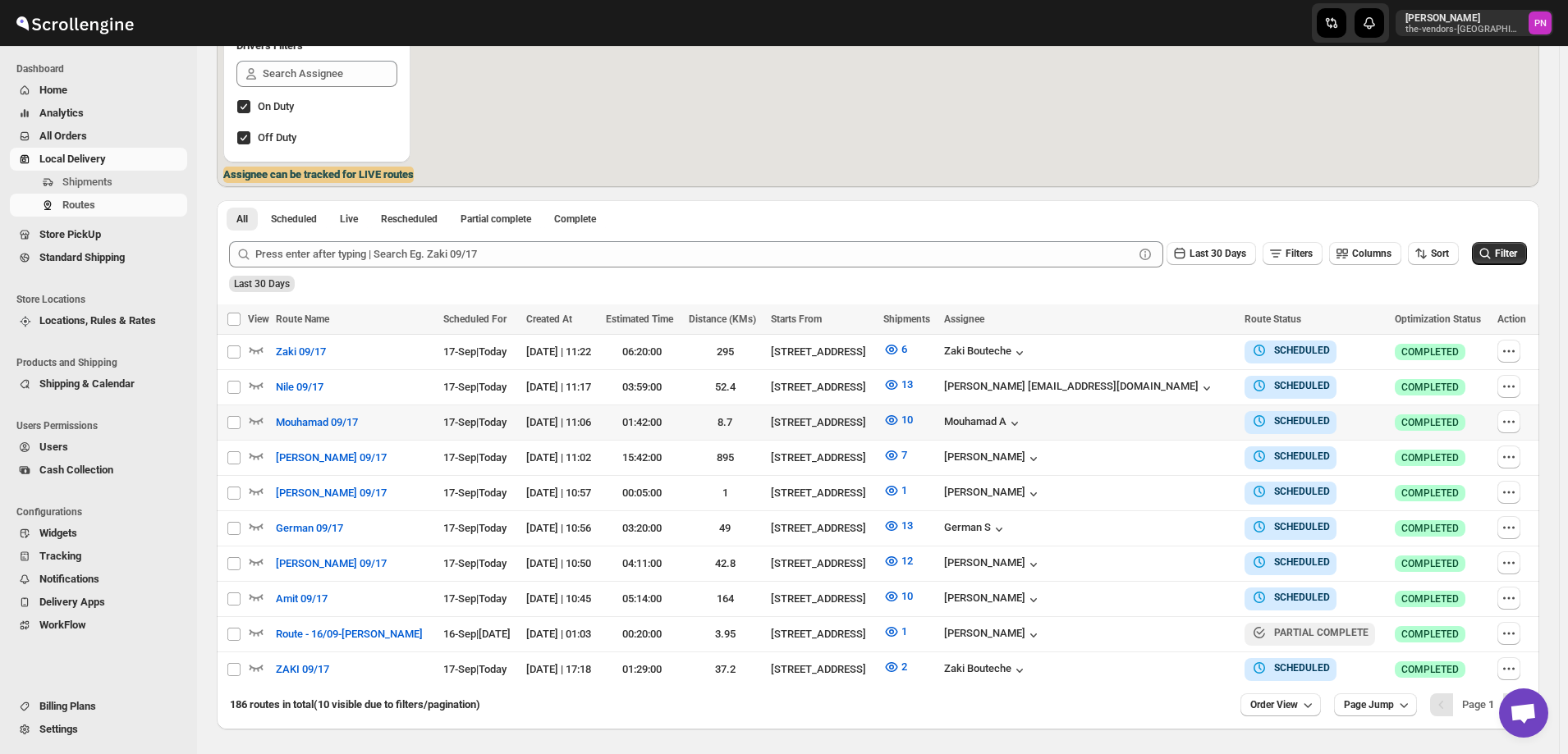
scroll to position [323, 0]
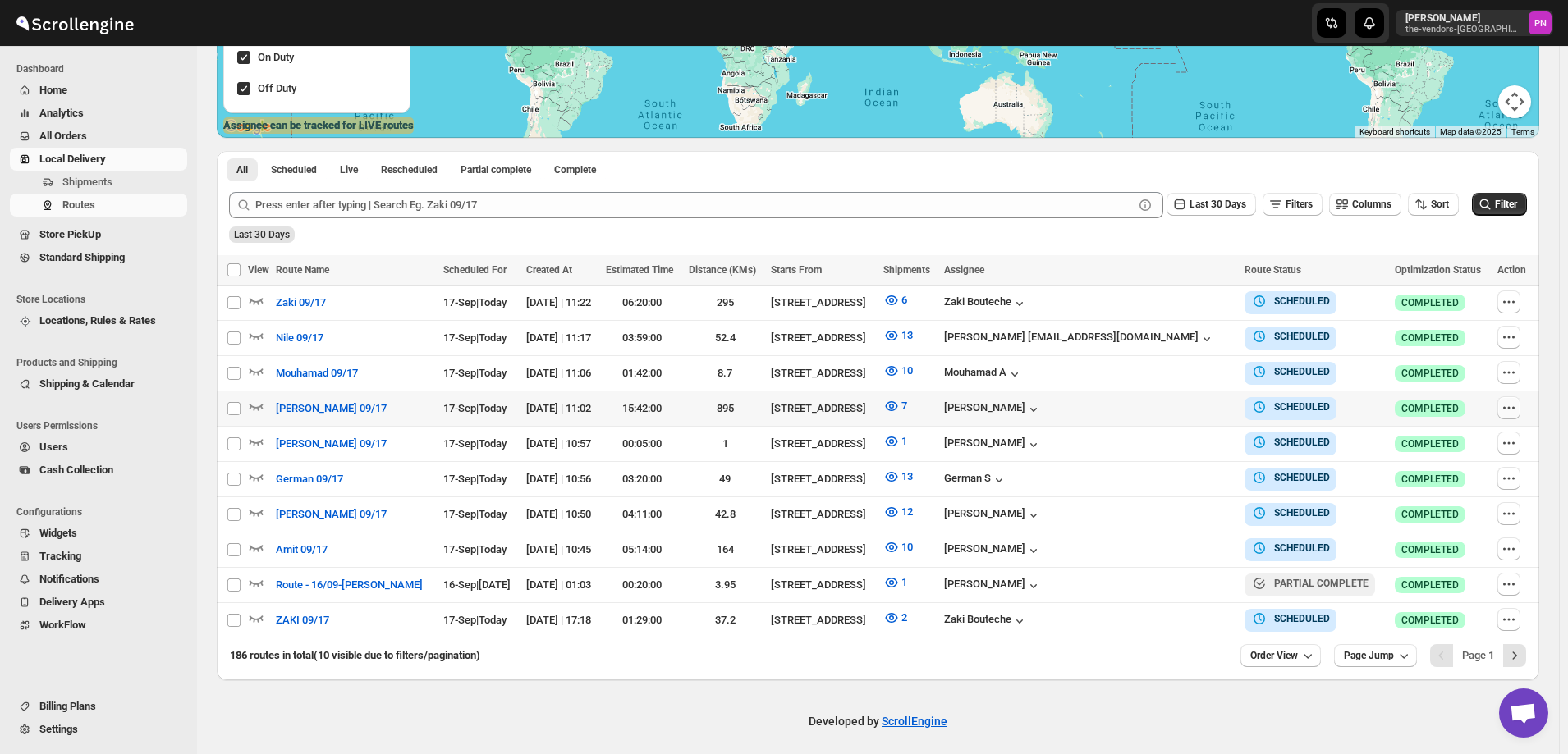
click at [1511, 409] on icon "button" at bounding box center [1509, 408] width 17 height 17
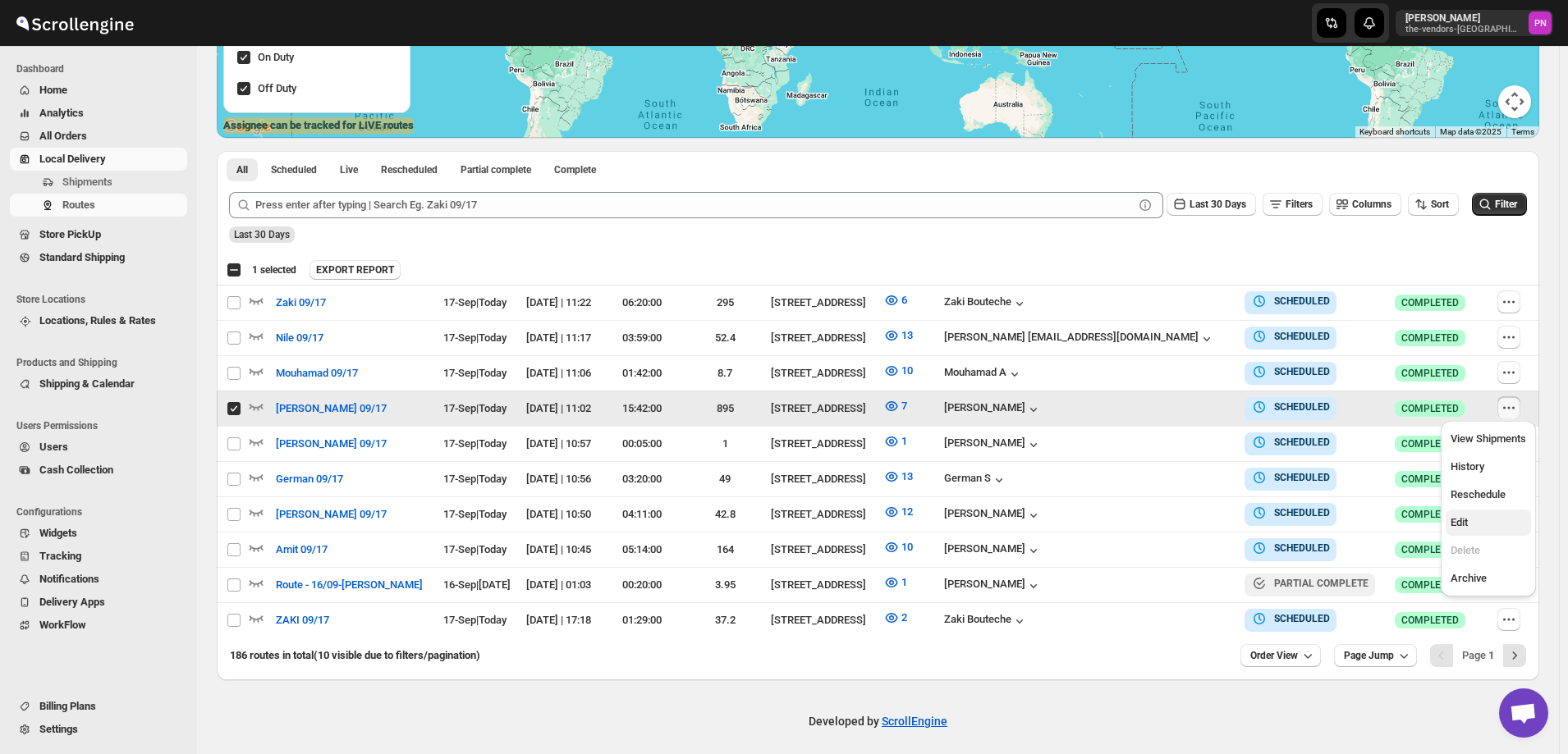
click at [1493, 514] on span "Edit" at bounding box center [1488, 522] width 75 height 17
checkbox input "false"
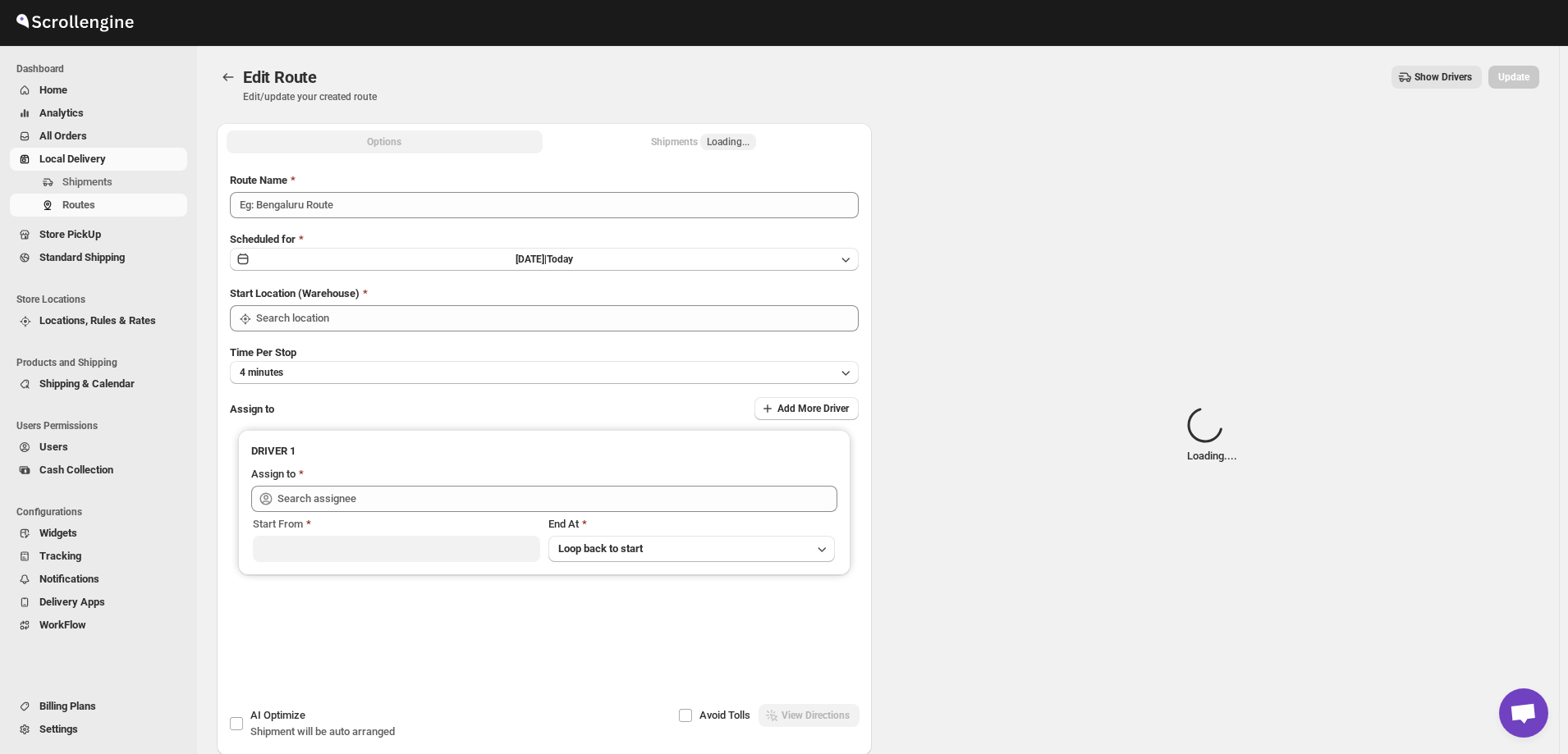
type input "[PERSON_NAME] 09/17"
type input "[STREET_ADDRESS]"
type input "[PERSON_NAME] ([EMAIL_ADDRESS][DOMAIN_NAME])"
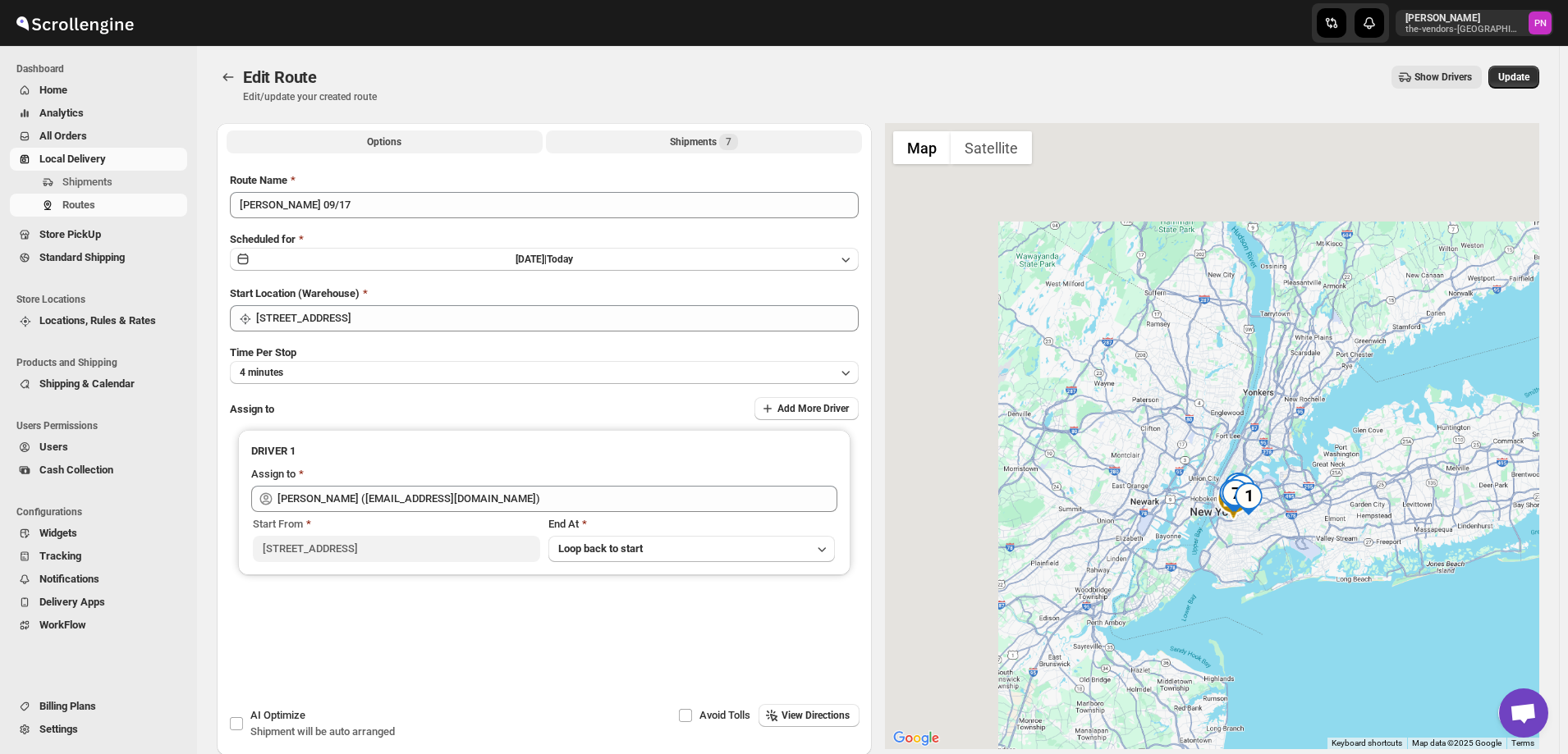
click at [675, 139] on div "Shipments 7" at bounding box center [703, 142] width 68 height 17
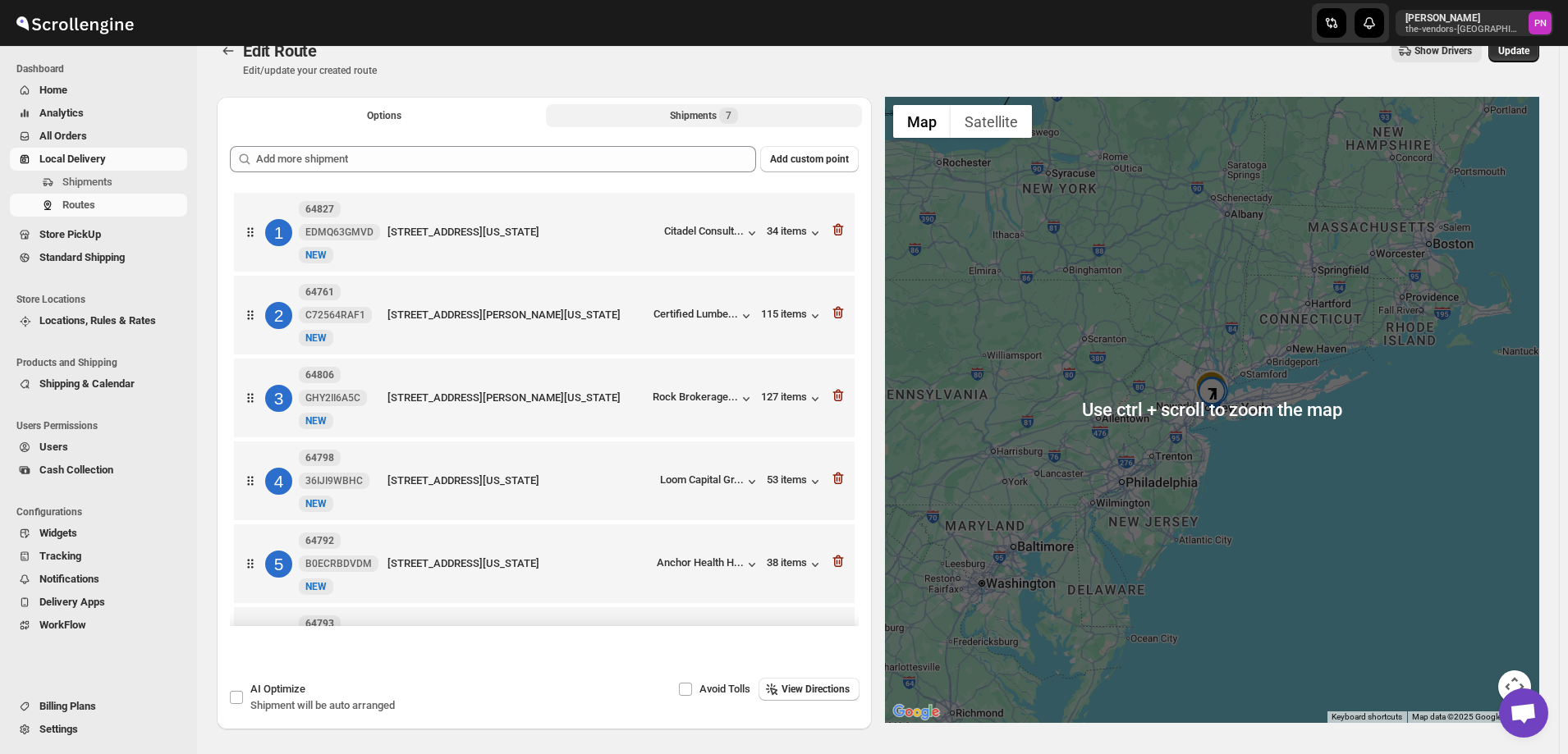
scroll to position [2, 0]
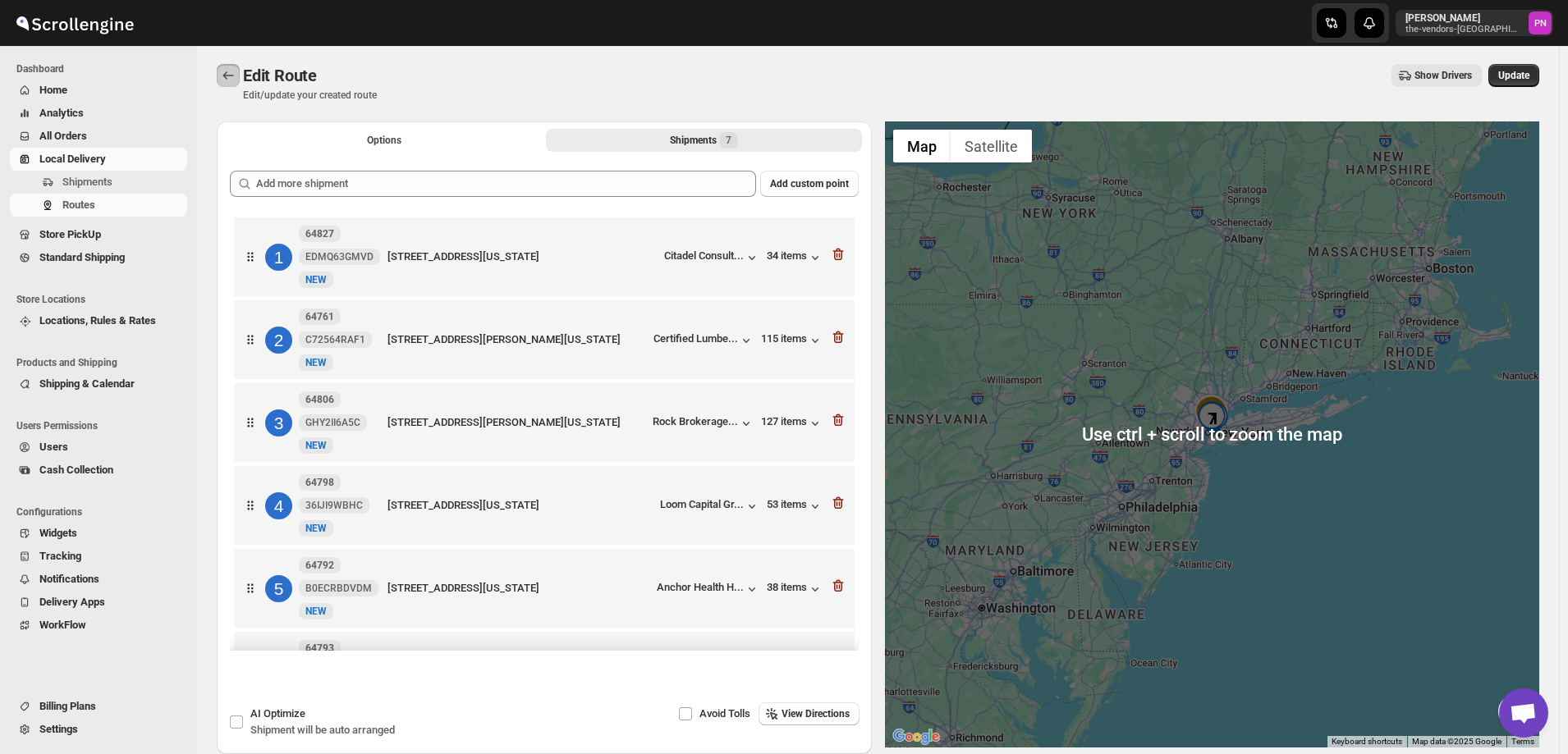
click at [232, 79] on icon "Routes" at bounding box center [228, 75] width 17 height 17
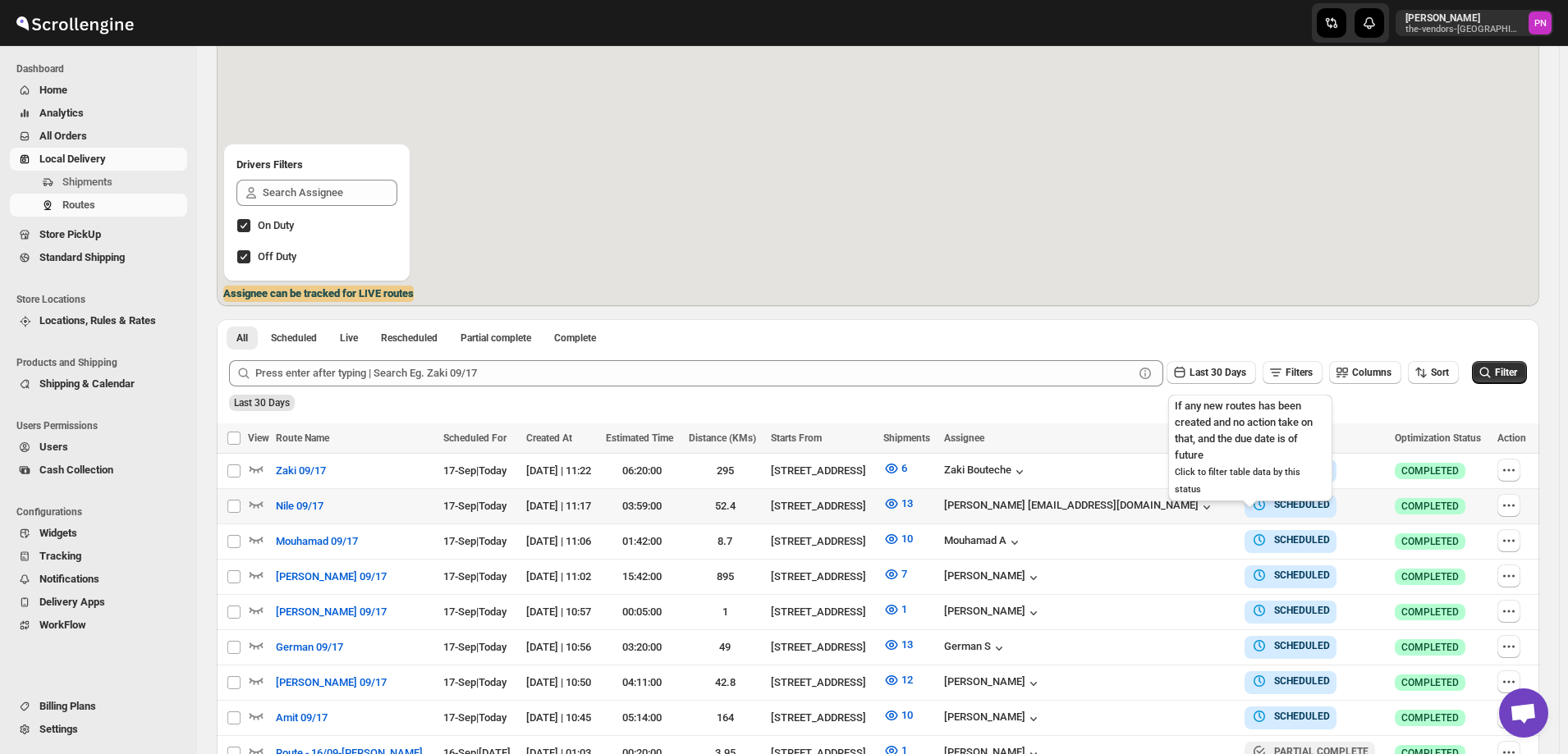
scroll to position [207, 0]
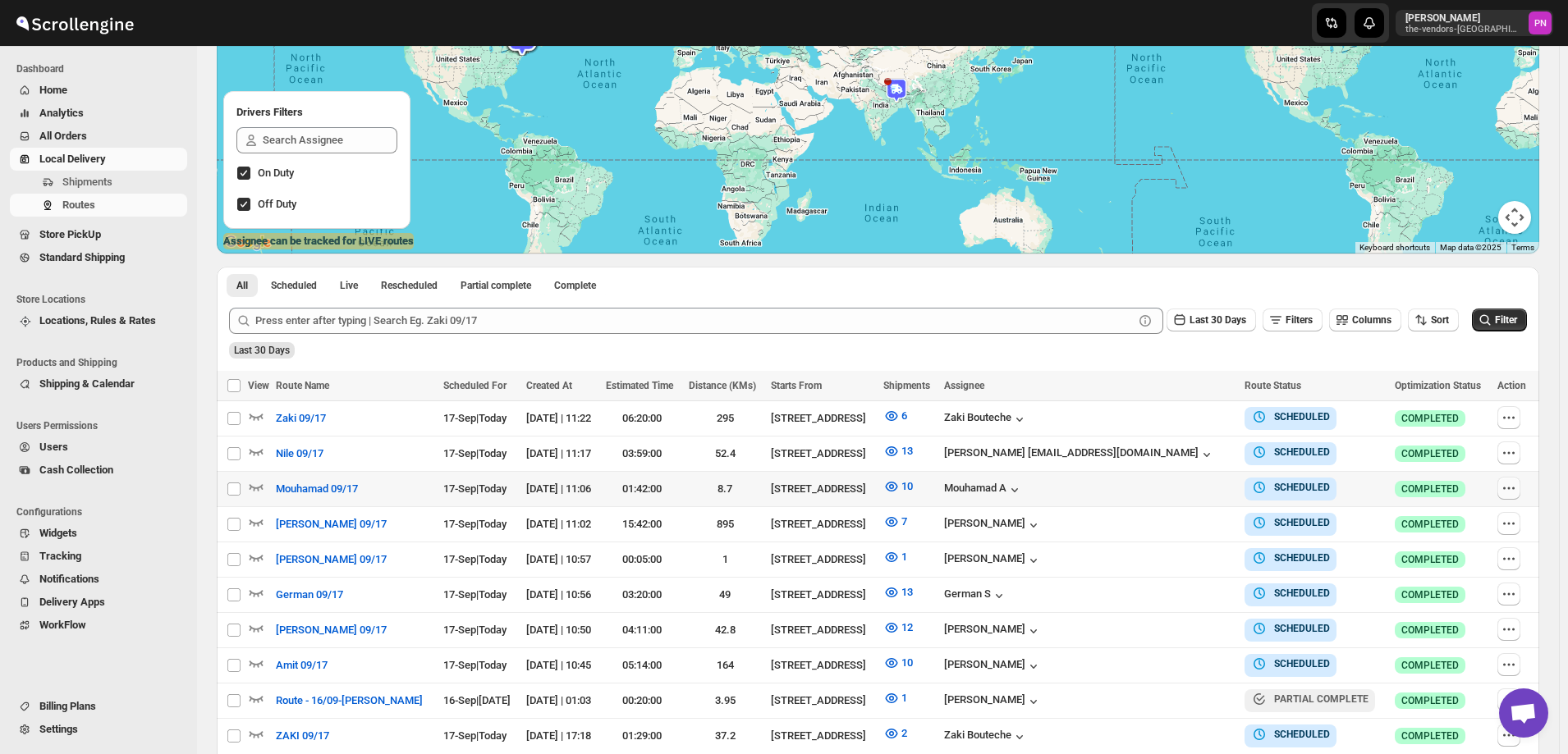
click at [1508, 487] on icon "button" at bounding box center [1509, 488] width 17 height 17
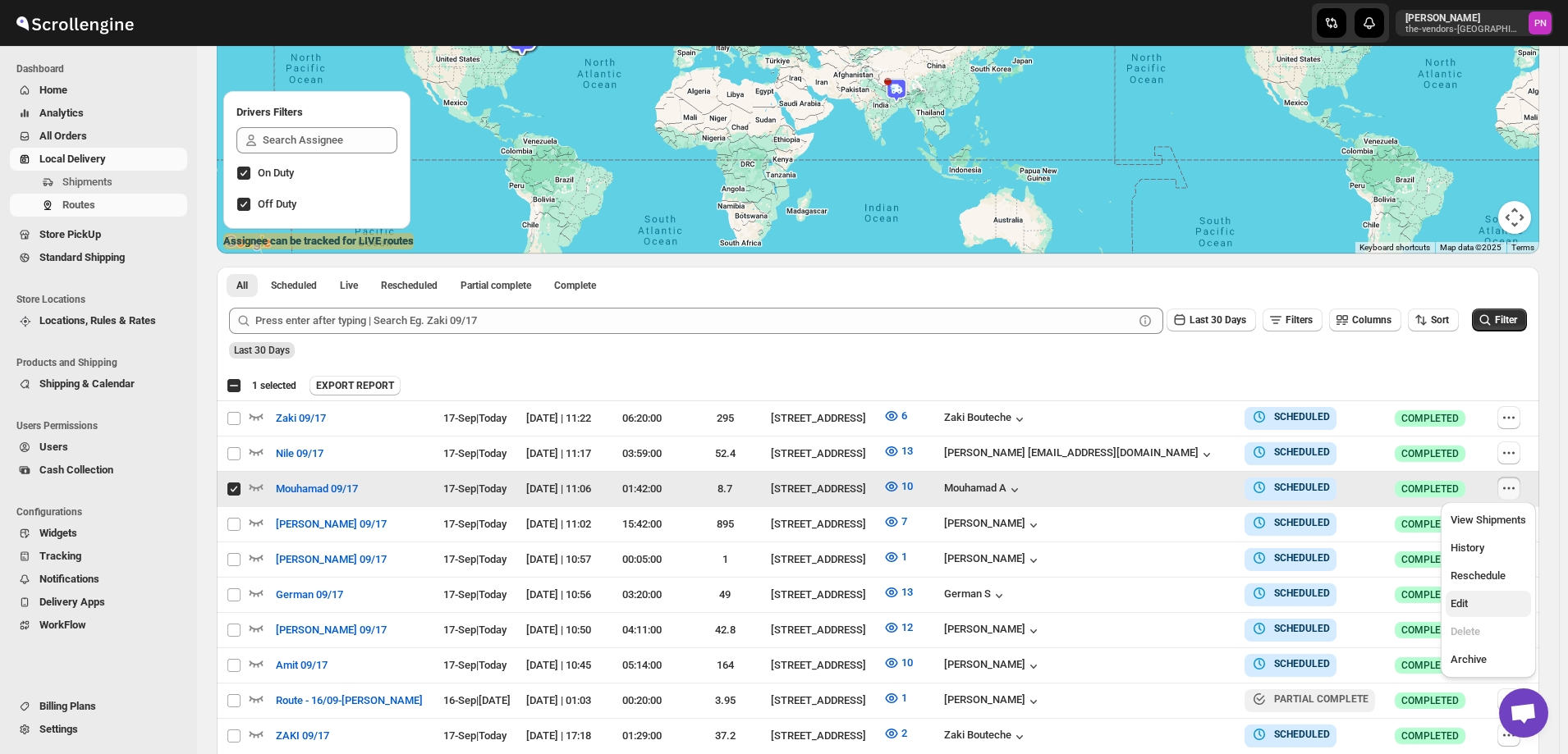
click at [1484, 598] on span "Edit" at bounding box center [1488, 604] width 75 height 17
checkbox input "false"
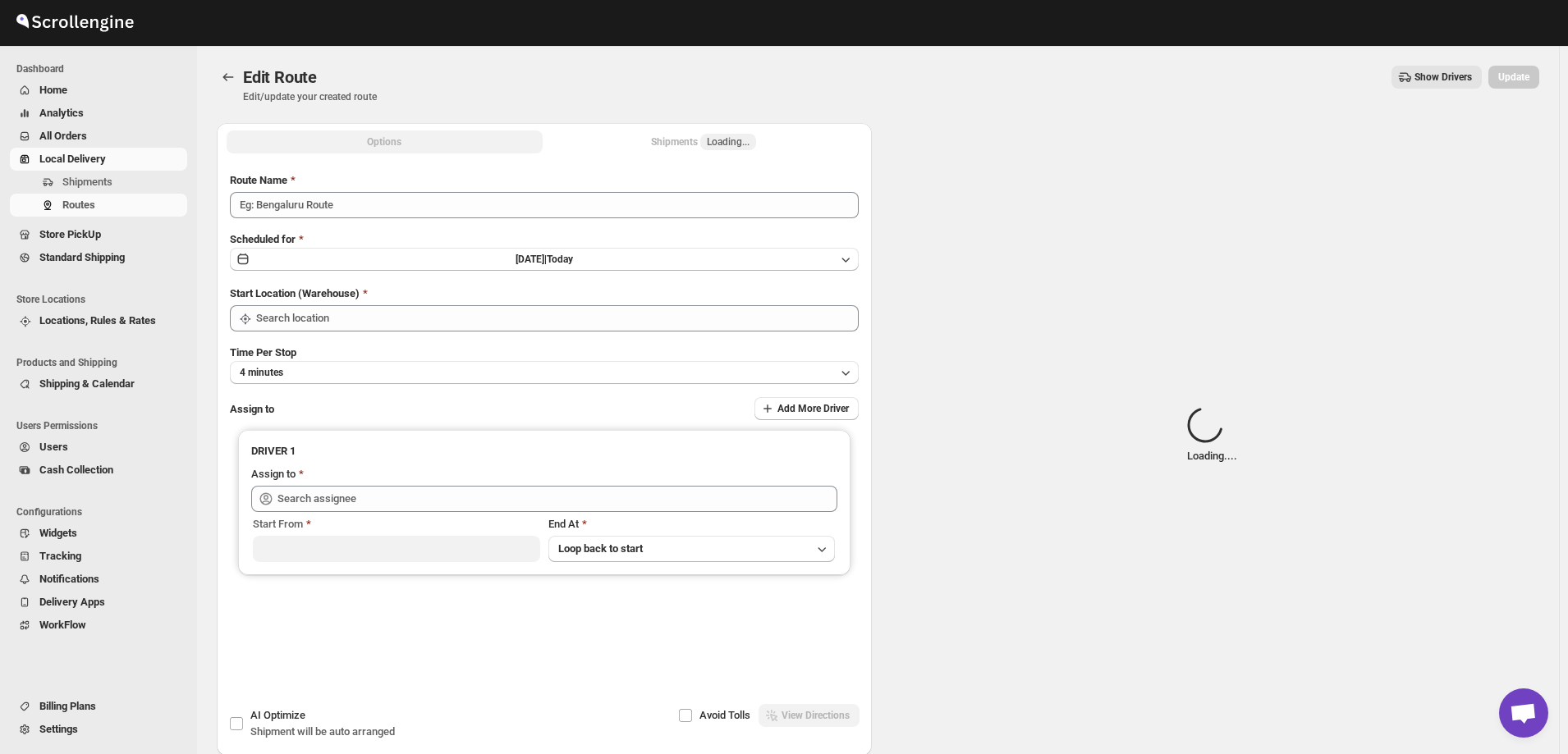
type input "Mouhamad 09/17"
type input "[STREET_ADDRESS]"
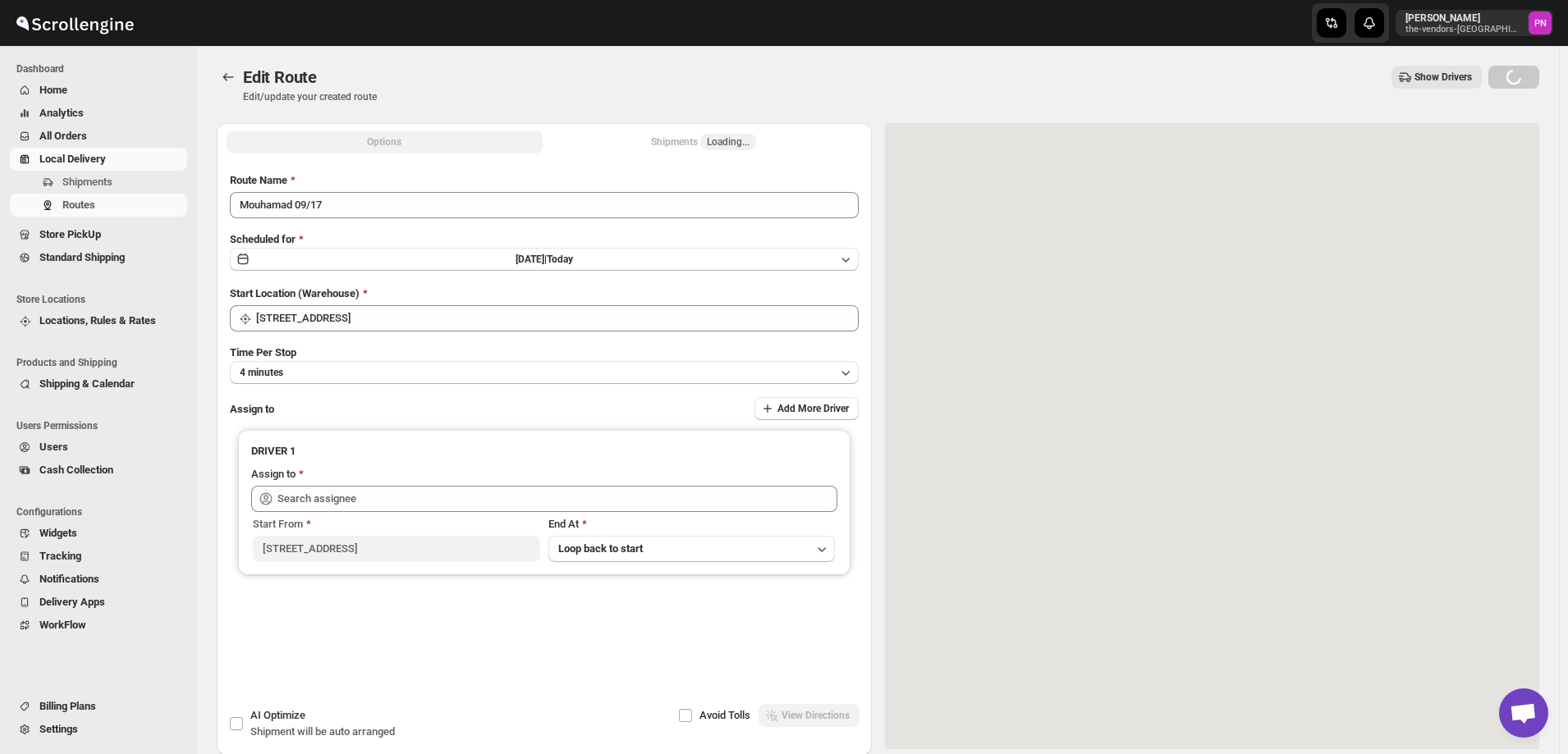
type input "Mouhamad A ([EMAIL_ADDRESS][DOMAIN_NAME])"
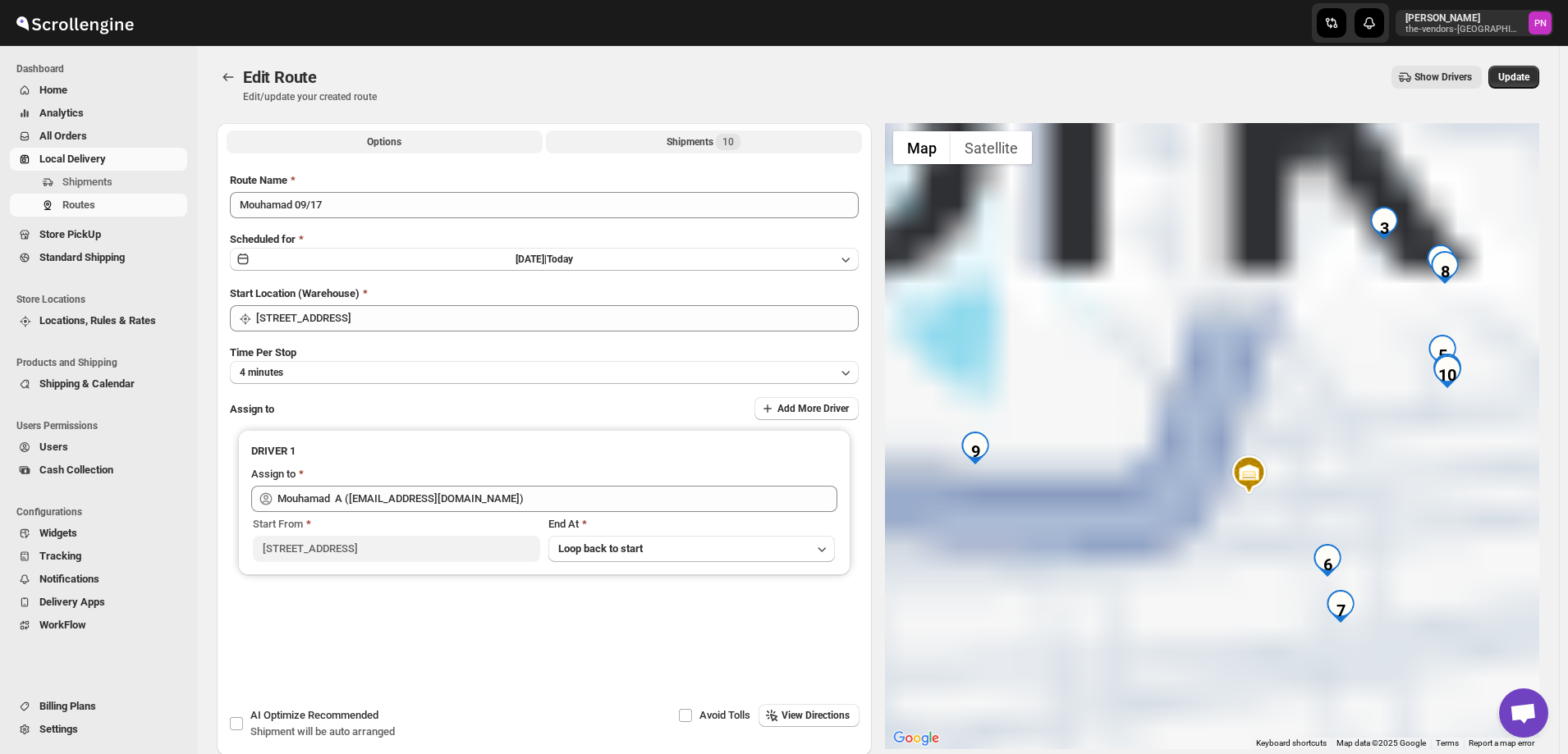
click at [676, 142] on div "Shipments 10" at bounding box center [703, 142] width 74 height 17
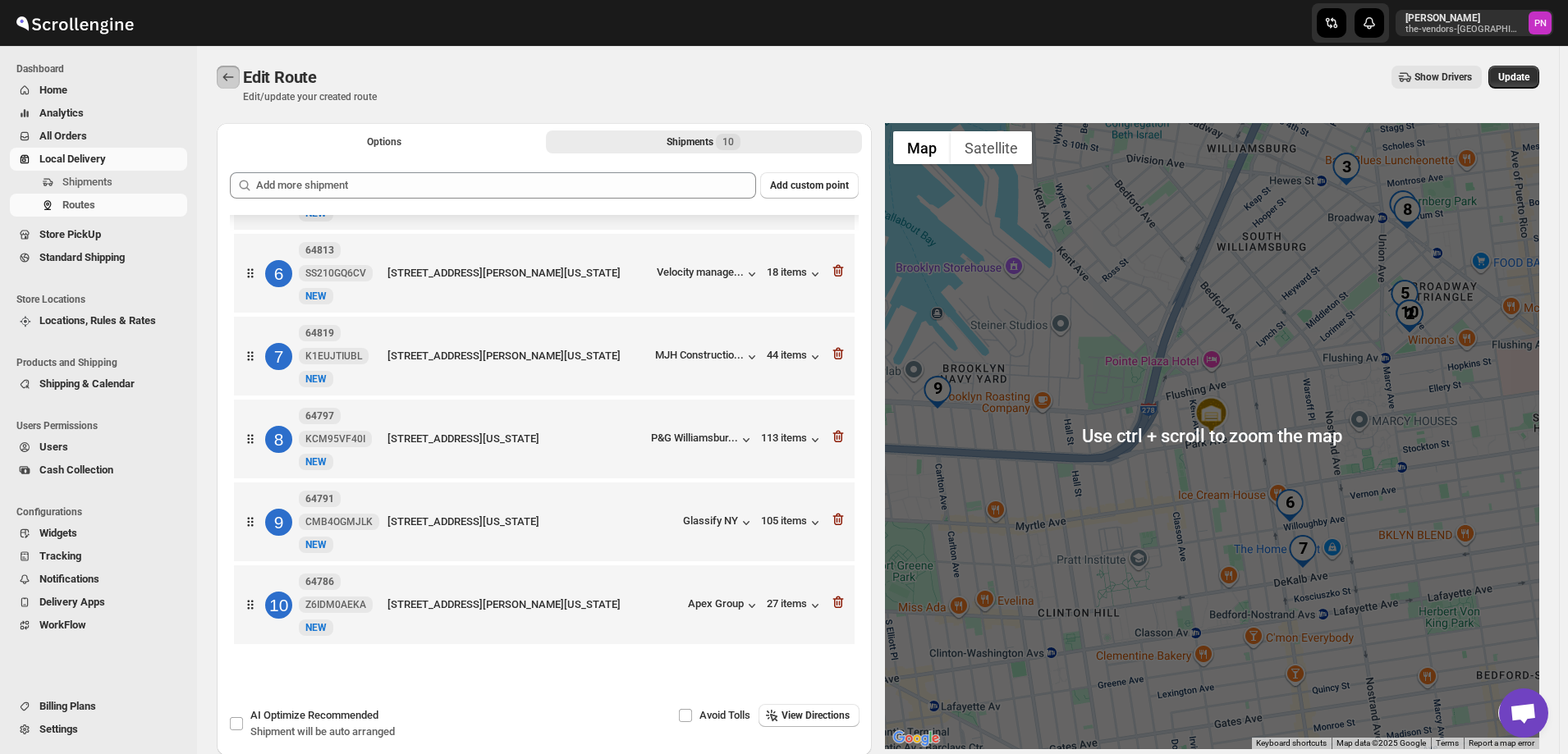
click at [236, 74] on icon "Routes" at bounding box center [228, 77] width 17 height 17
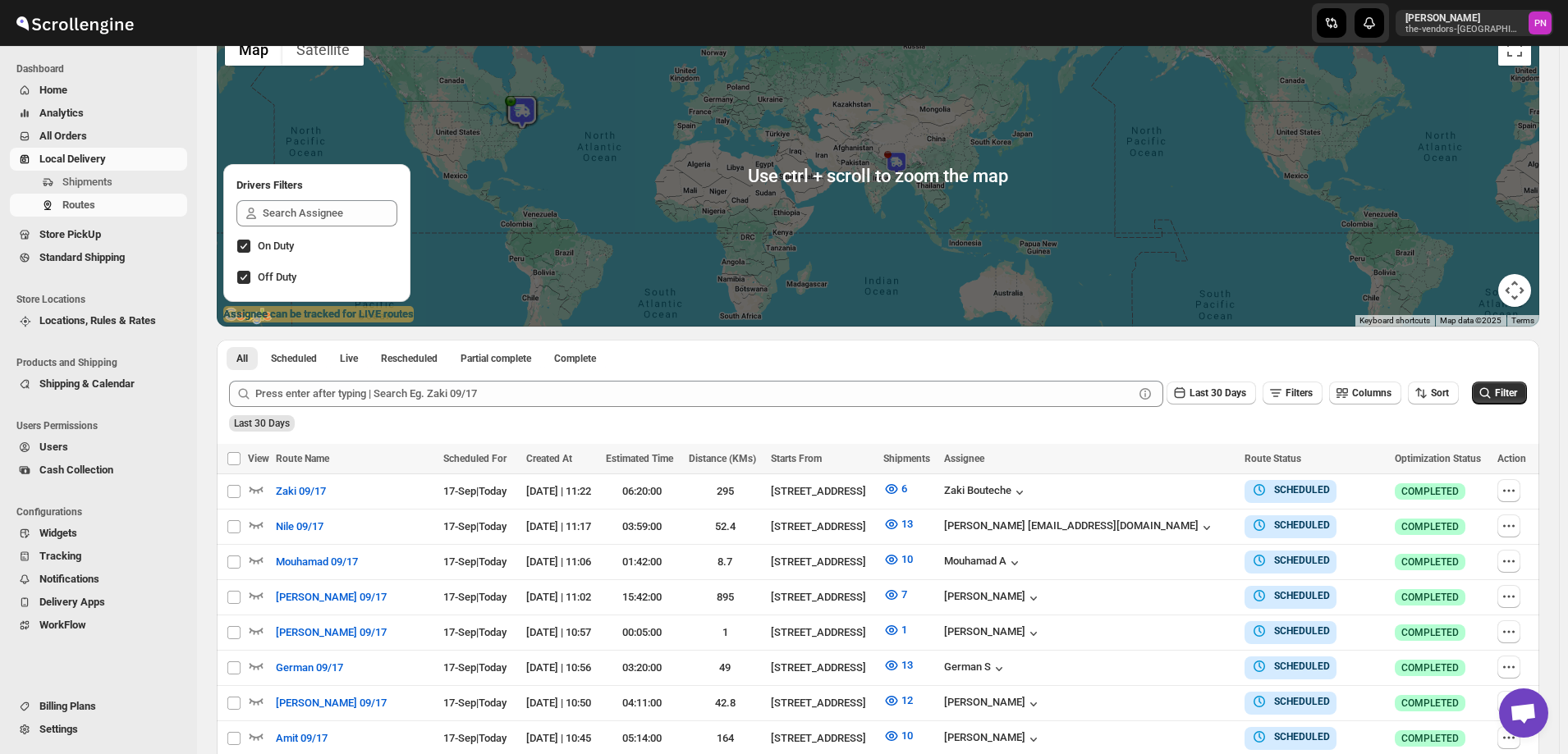
scroll to position [164, 0]
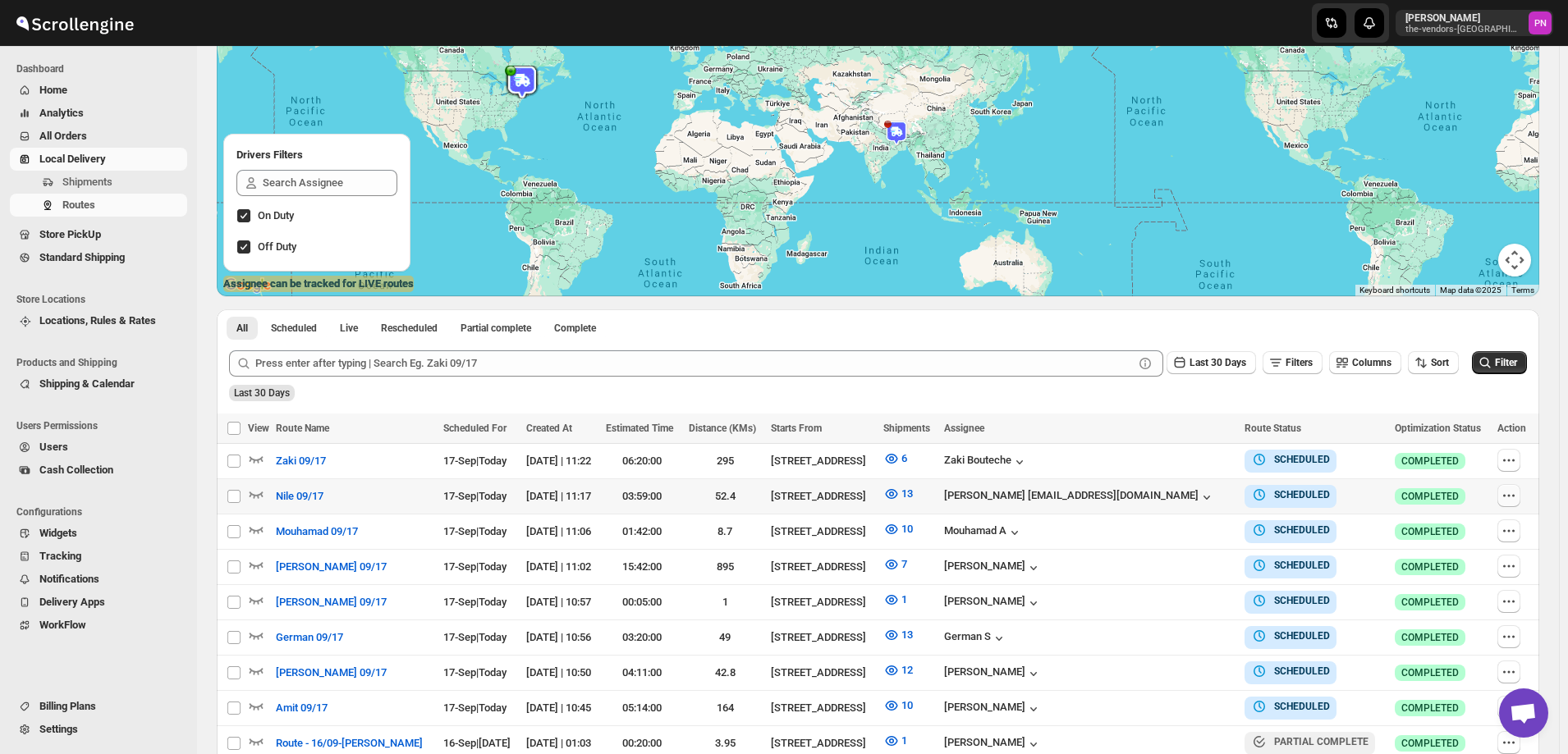
click at [1509, 495] on icon "button" at bounding box center [1509, 495] width 17 height 17
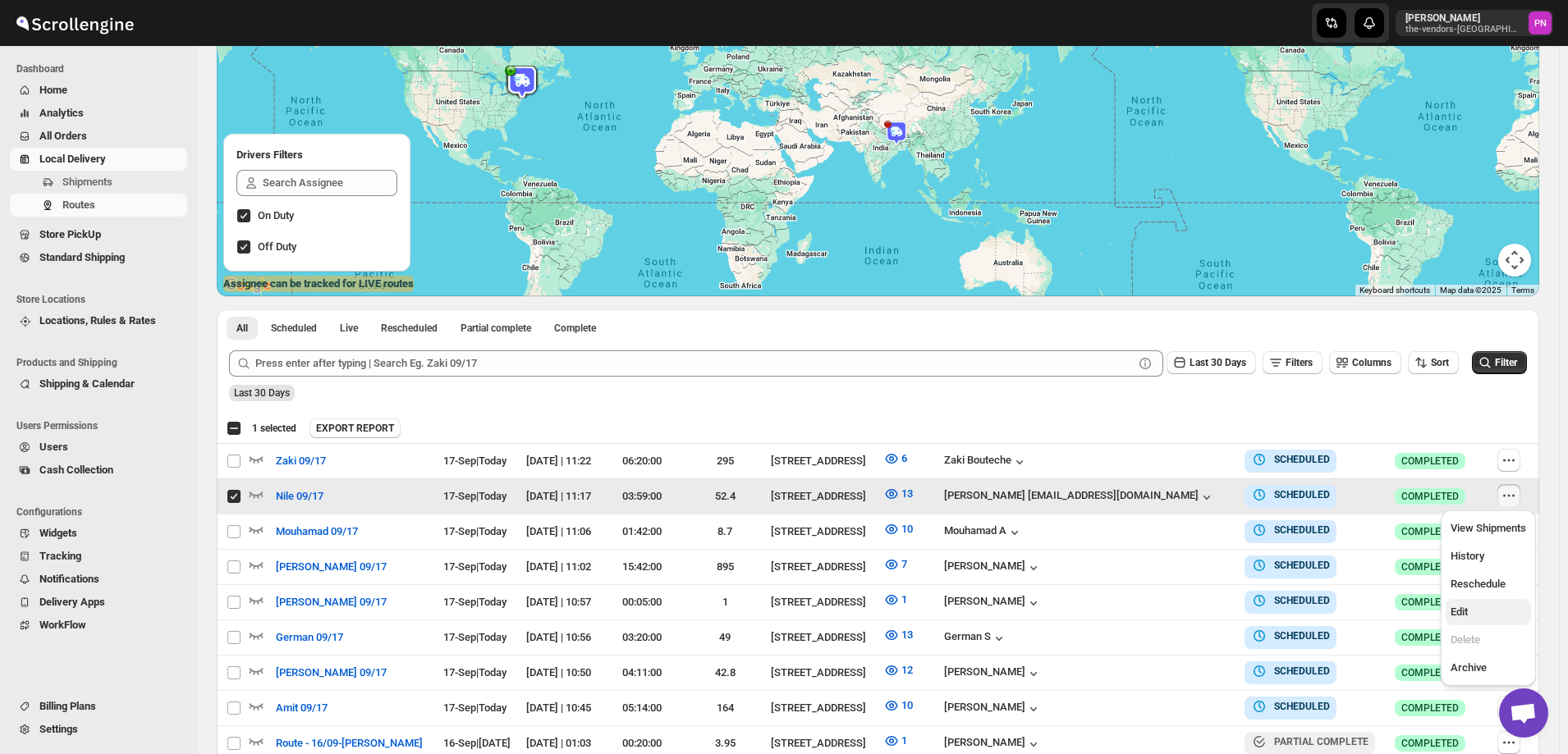
click at [1478, 606] on span "Edit" at bounding box center [1488, 612] width 75 height 17
checkbox input "false"
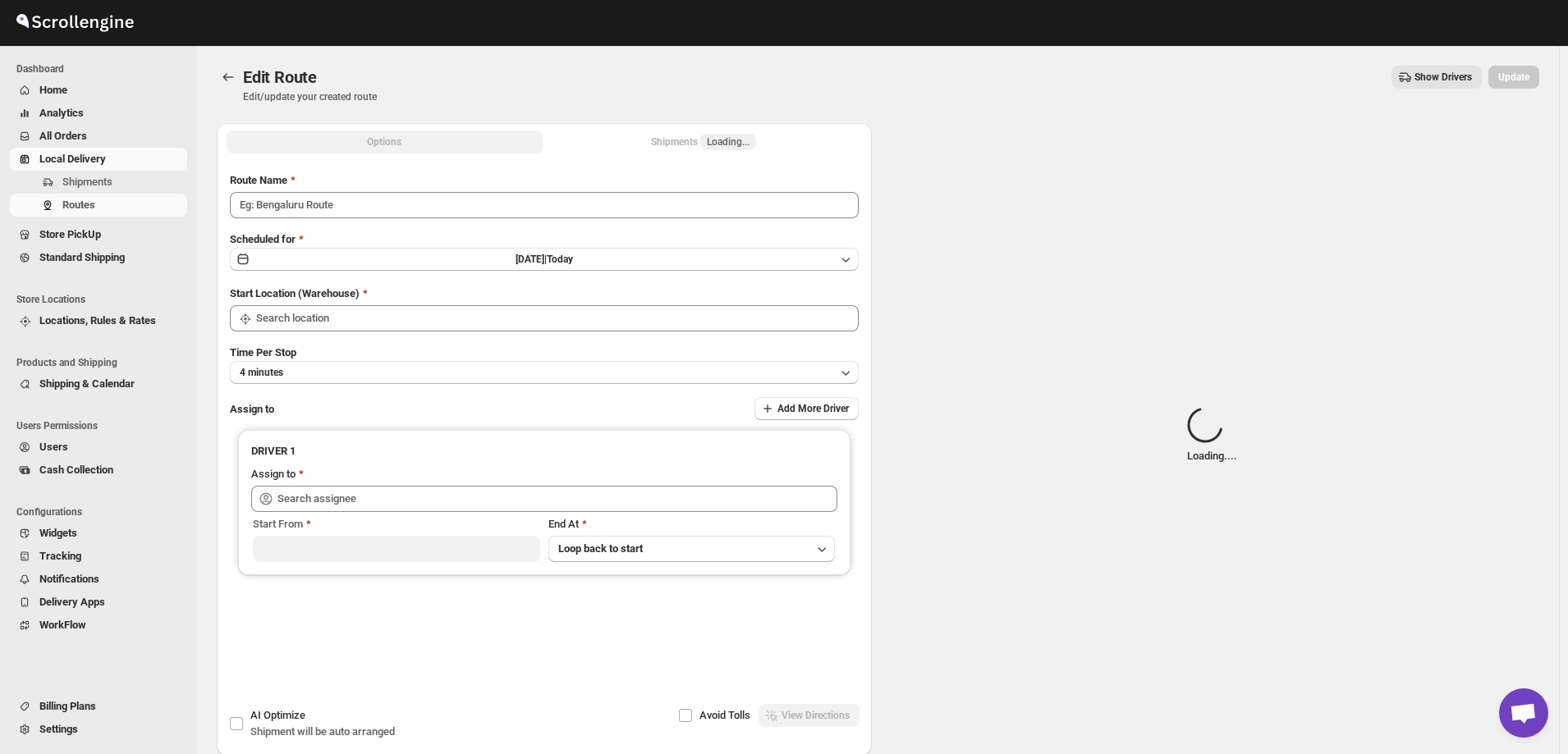
type input "Nile 09/17"
type input "[STREET_ADDRESS]"
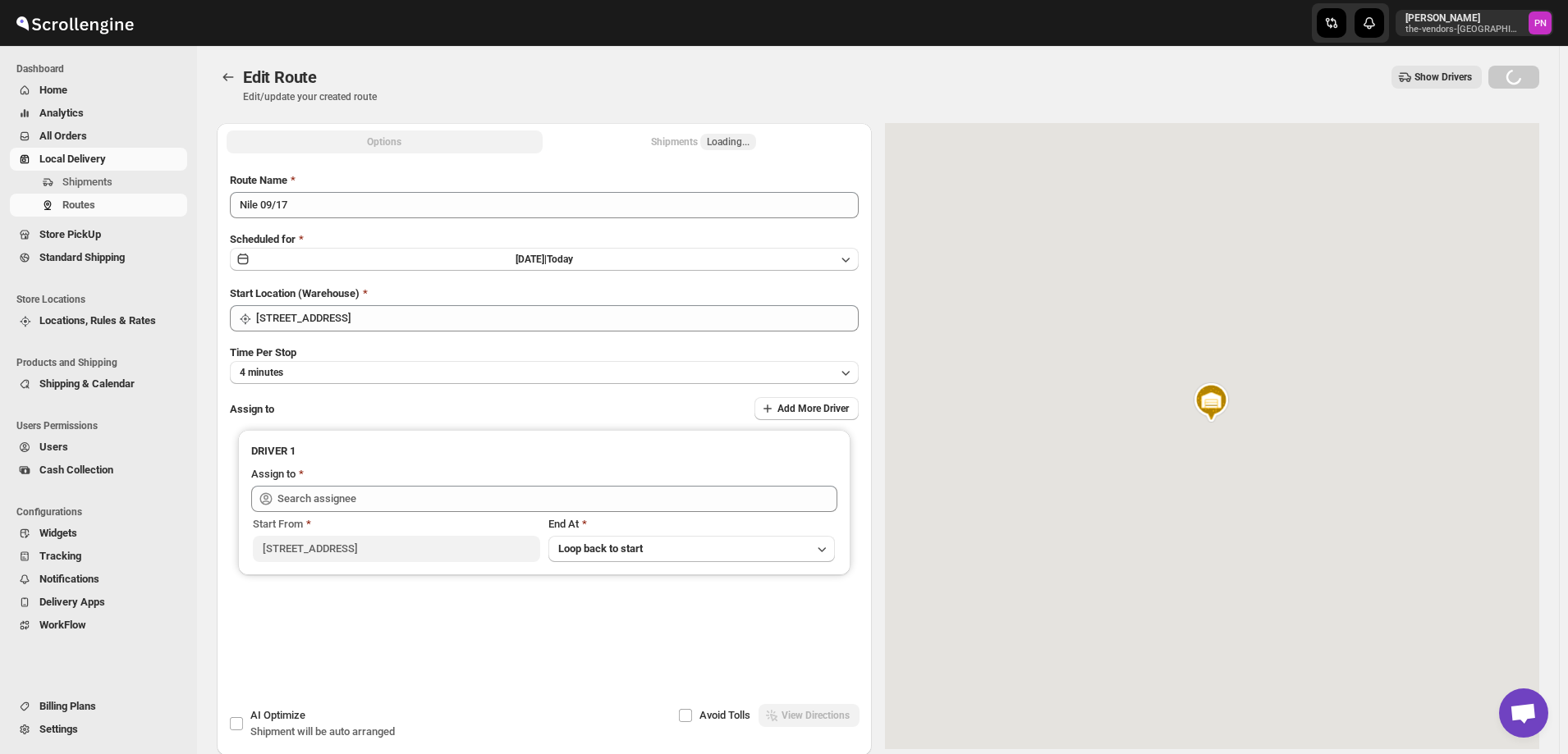
type input "[PERSON_NAME] [EMAIL_ADDRESS][DOMAIN_NAME] ([EMAIL_ADDRESS][DOMAIN_NAME])"
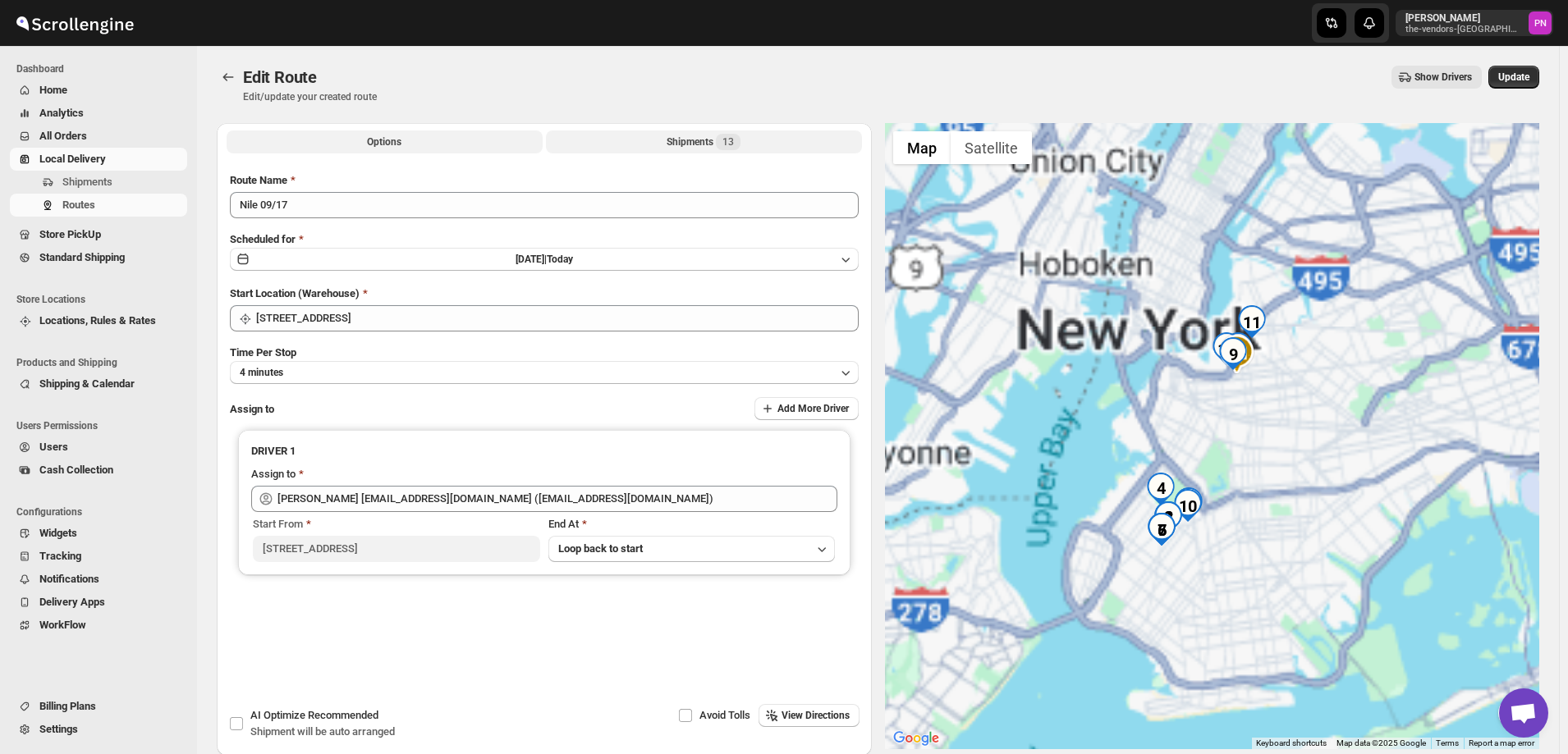
click at [672, 142] on div "Shipments 13" at bounding box center [703, 142] width 74 height 17
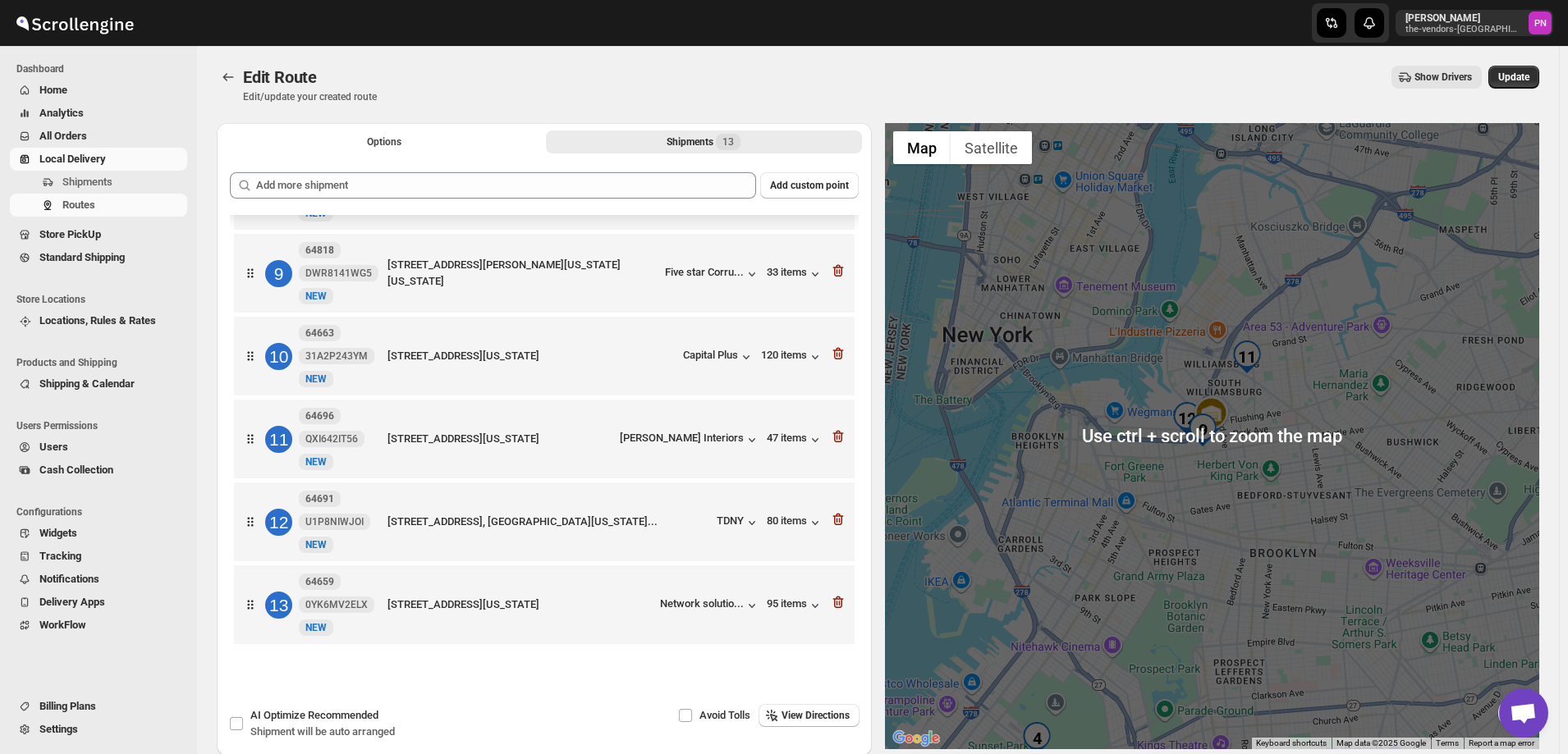
click at [240, 67] on div at bounding box center [230, 76] width 27 height 23
click at [233, 78] on icon "Routes" at bounding box center [228, 77] width 17 height 17
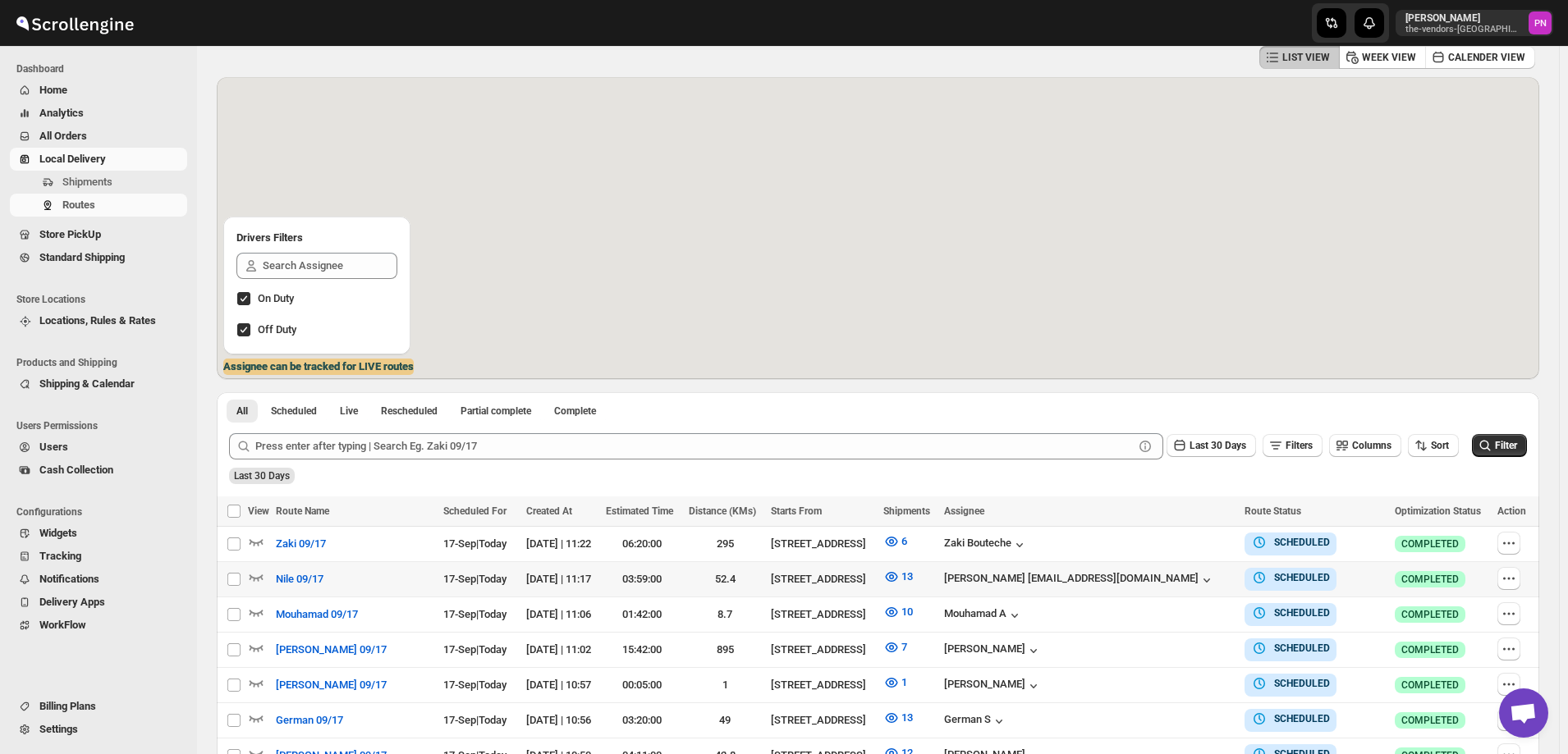
scroll to position [164, 0]
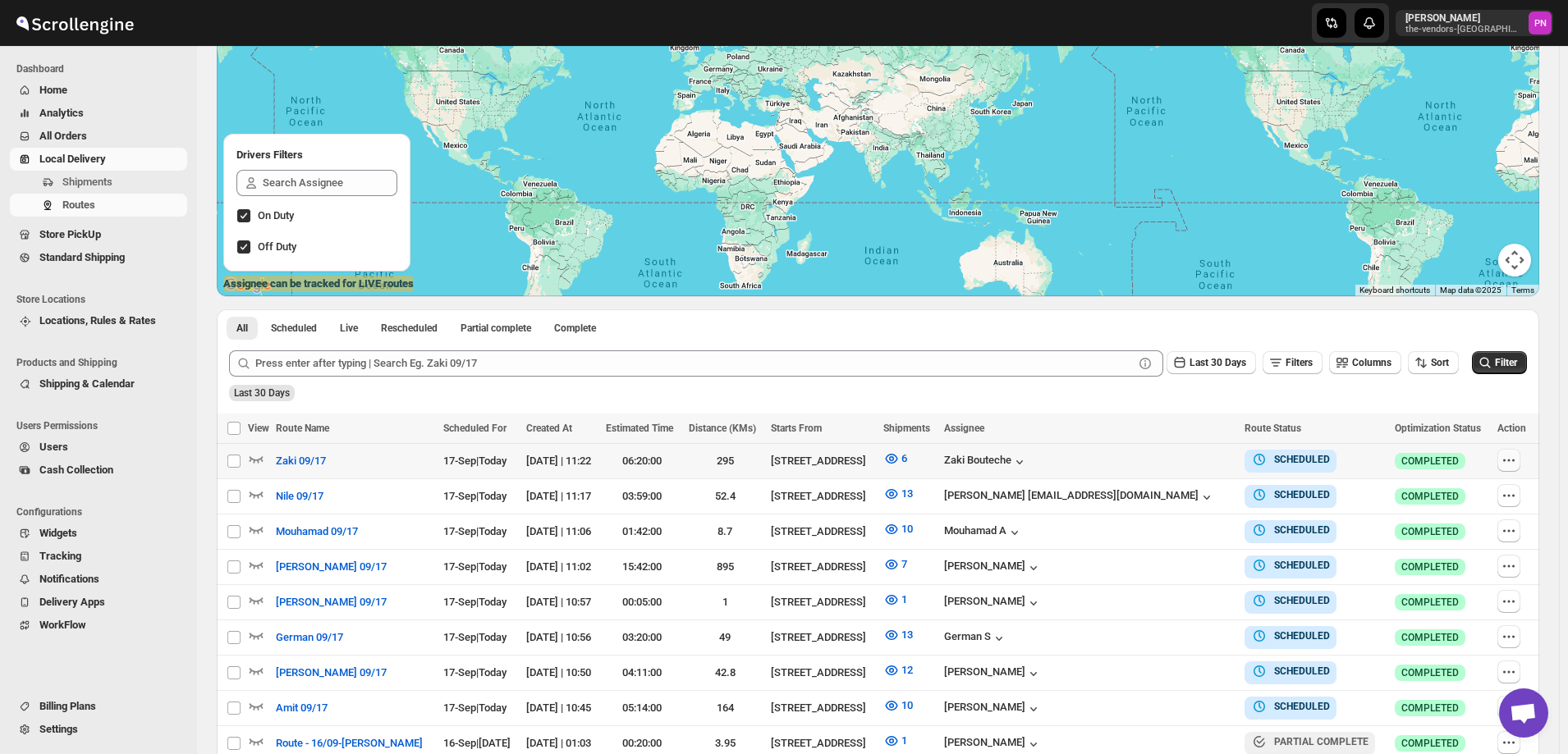
click at [1512, 459] on icon "button" at bounding box center [1509, 461] width 17 height 17
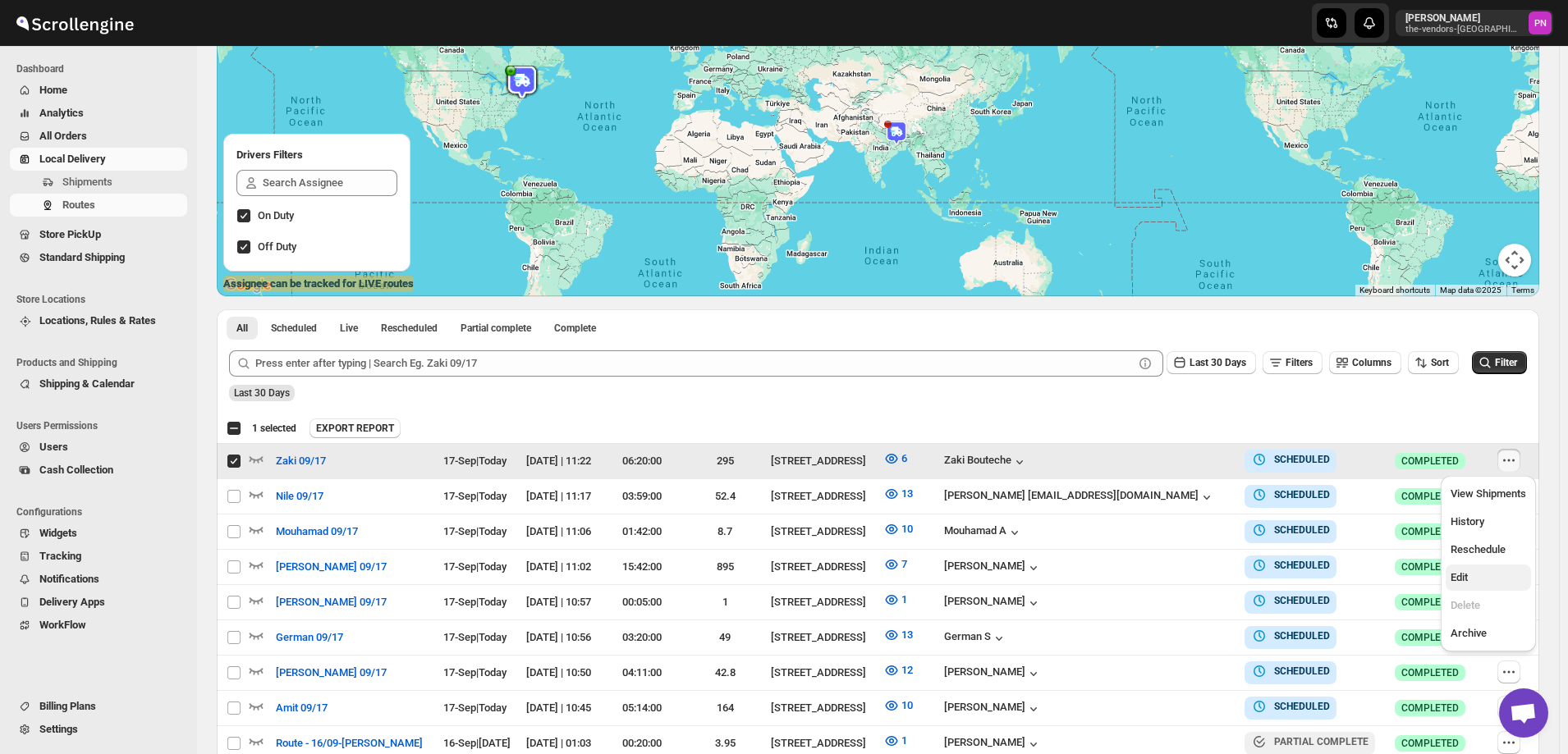
click at [1467, 583] on span "Edit" at bounding box center [1458, 578] width 17 height 12
checkbox input "false"
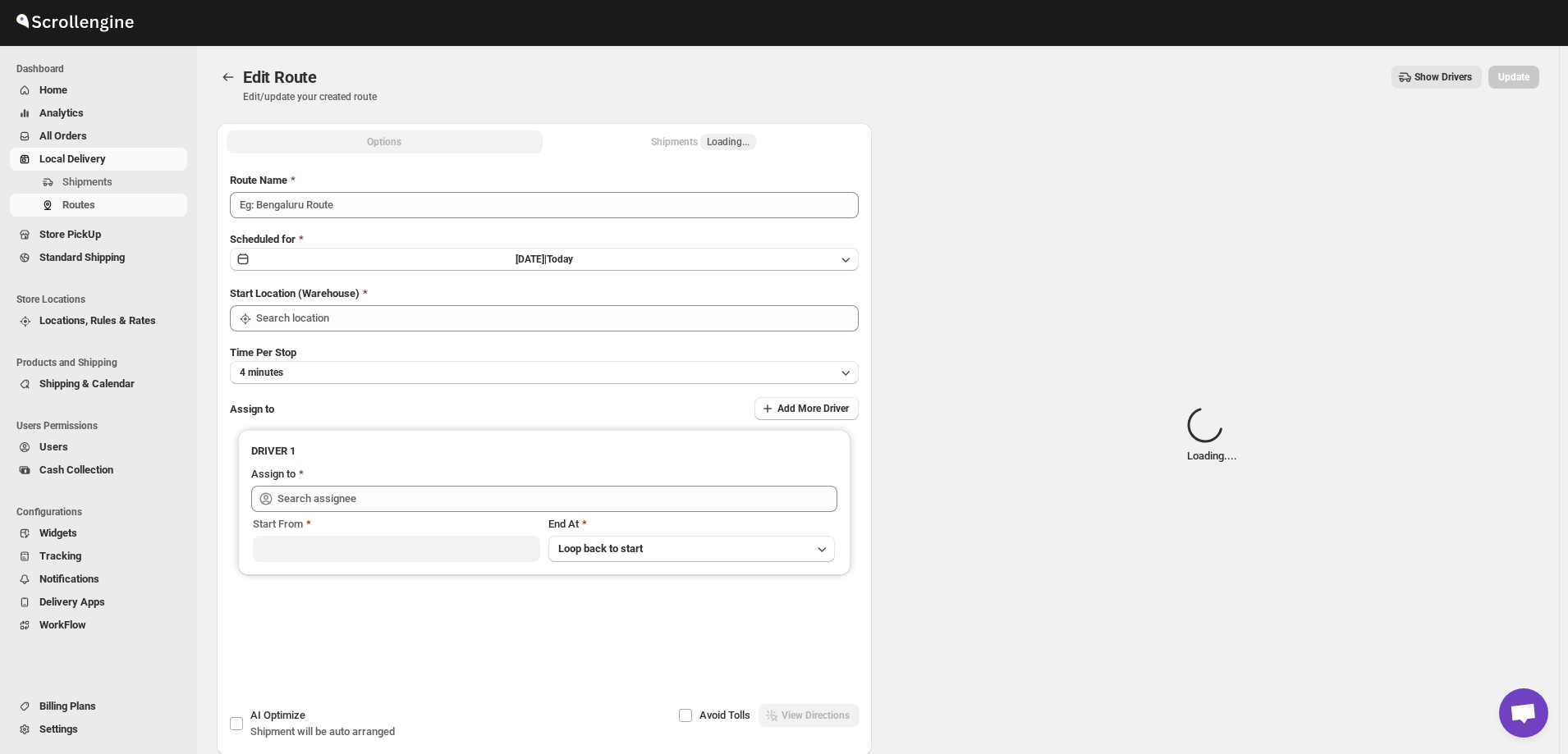
type input "Zaki 09/17"
type input "[STREET_ADDRESS]"
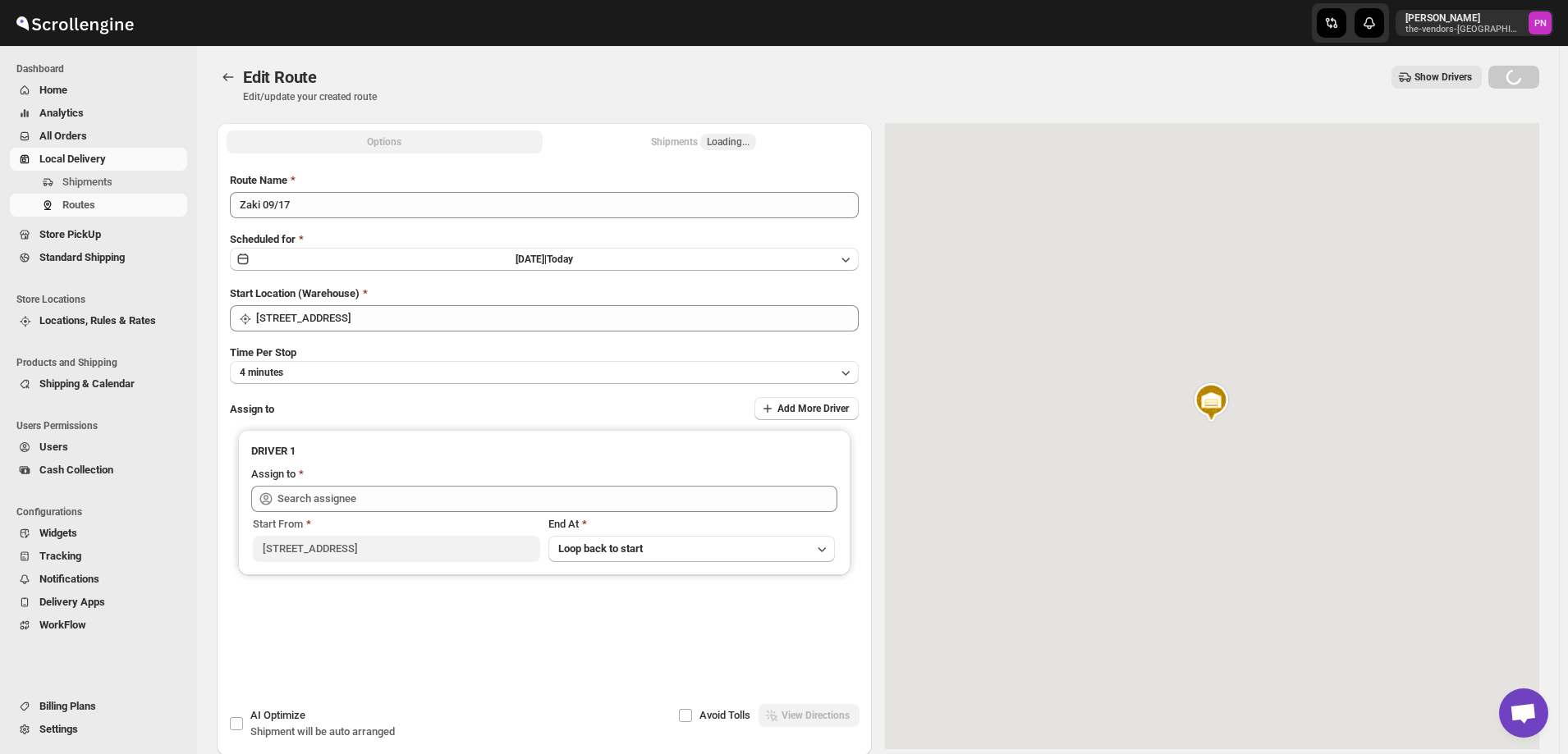
type input "[PERSON_NAME] ([EMAIL_ADDRESS][DOMAIN_NAME])"
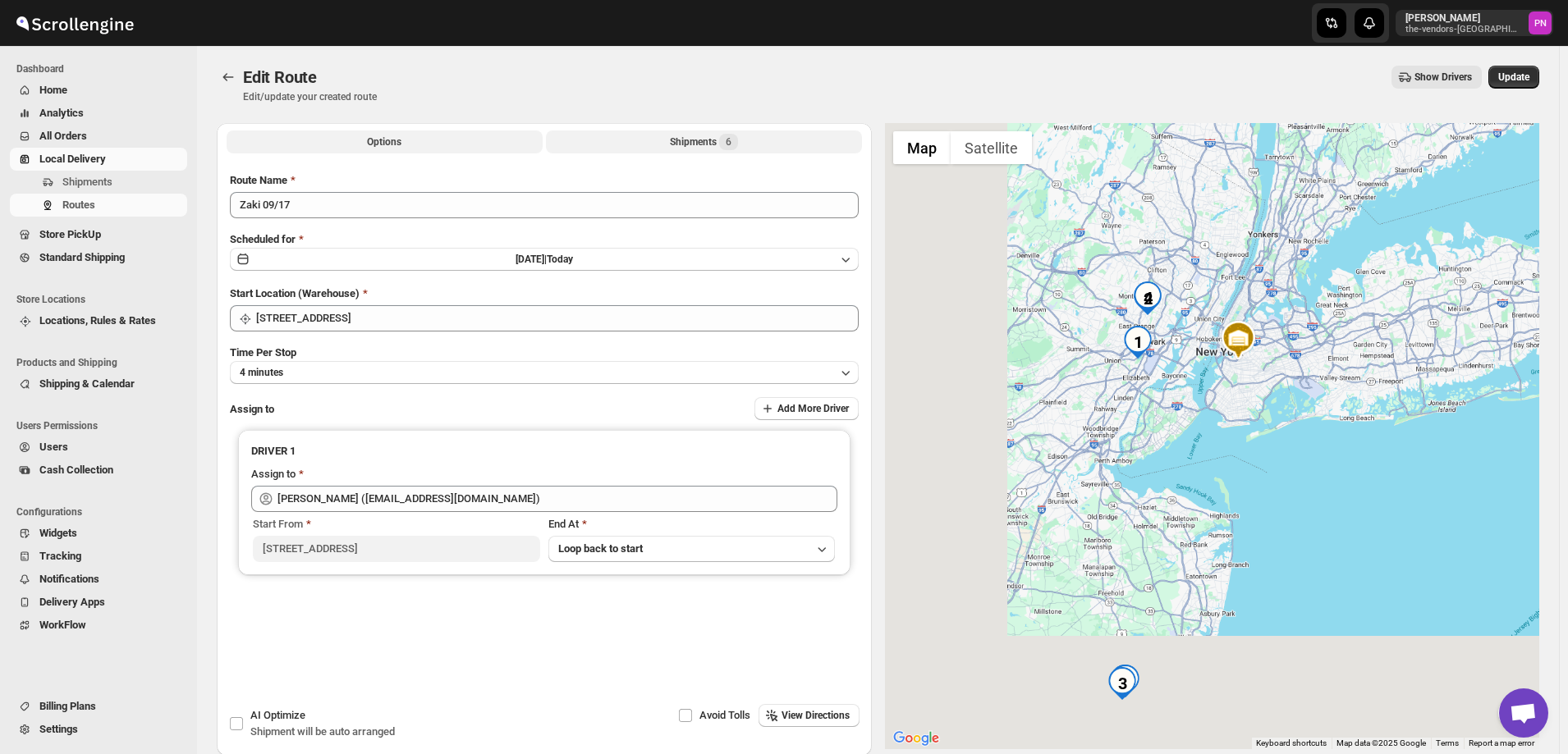
click at [665, 140] on button "Shipments 6" at bounding box center [703, 142] width 316 height 23
